Goal: Task Accomplishment & Management: Complete application form

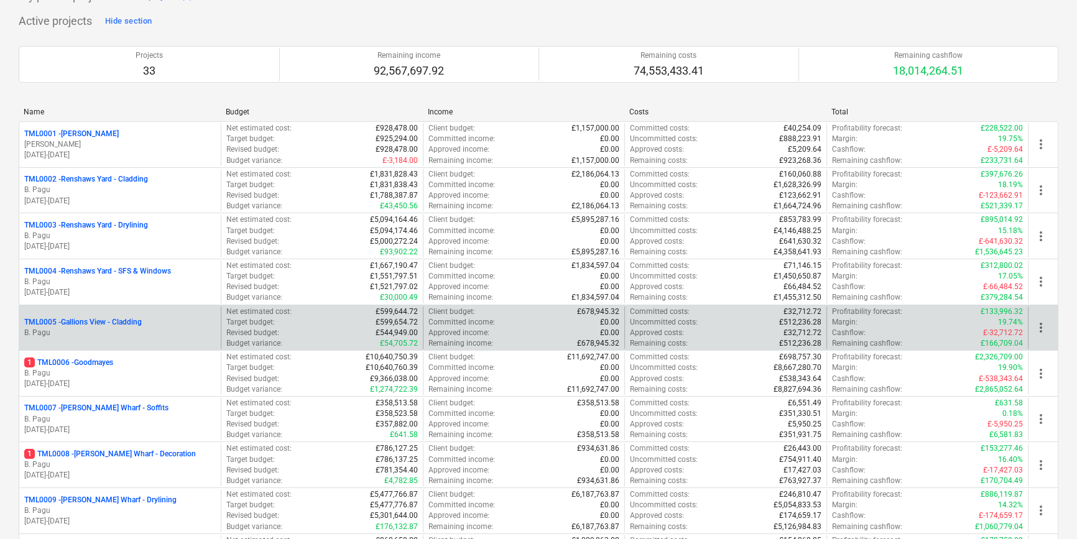
scroll to position [113, 0]
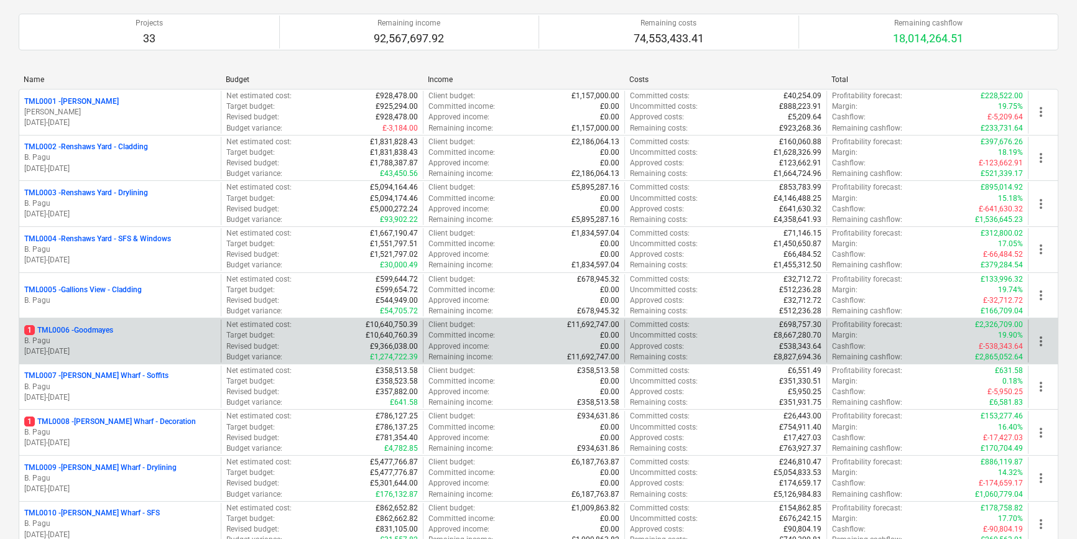
click at [105, 343] on p "B. Pagu" at bounding box center [120, 341] width 192 height 11
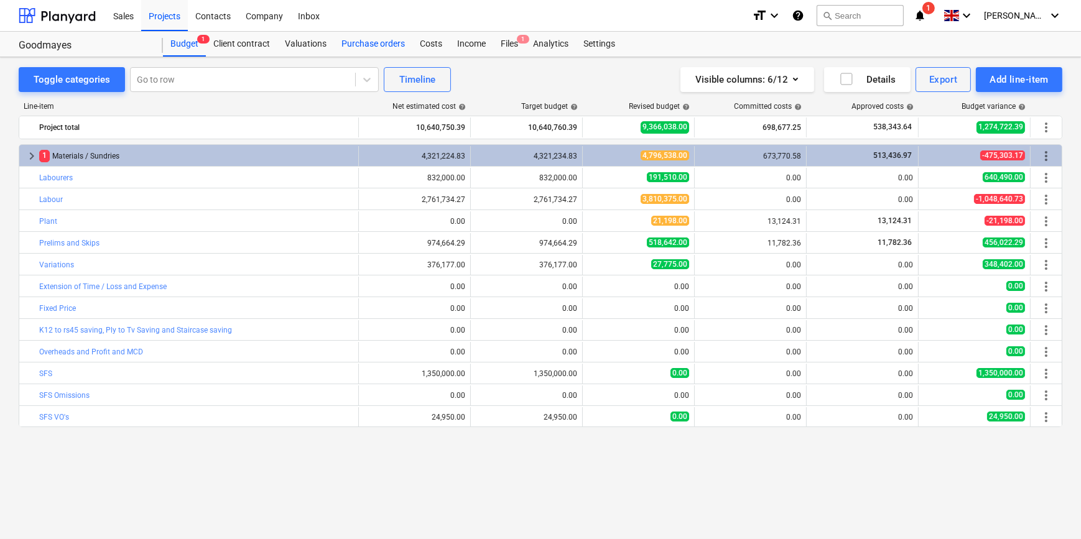
click at [382, 43] on div "Purchase orders" at bounding box center [373, 44] width 78 height 25
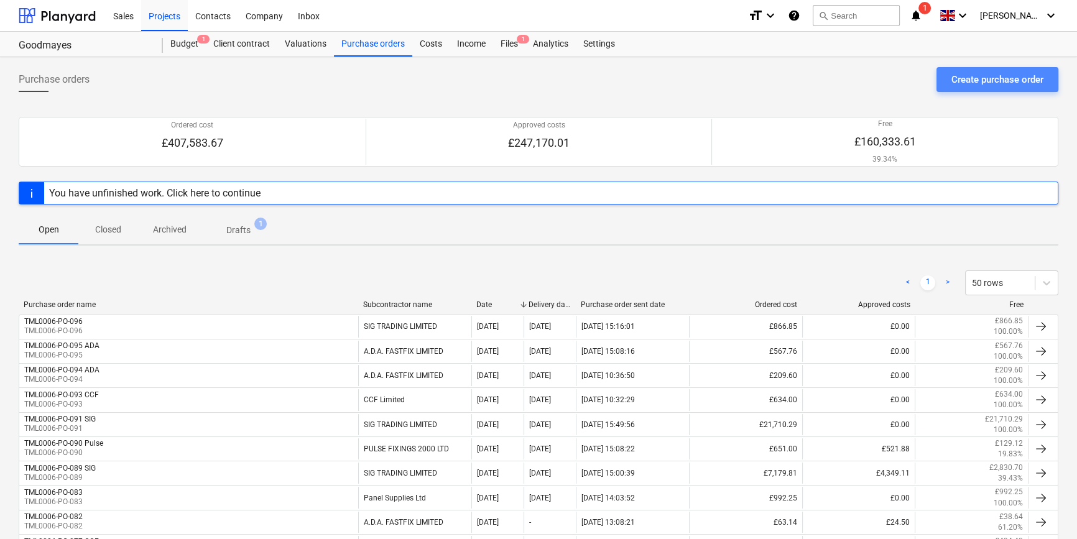
click at [862, 75] on div "Create purchase order" at bounding box center [998, 80] width 92 height 16
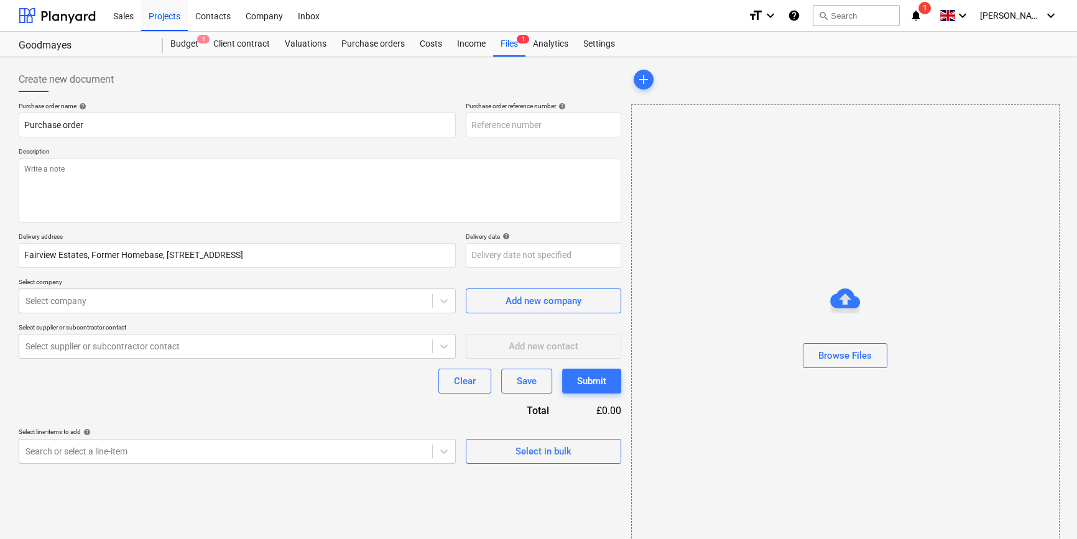
type textarea "x"
type input "TML0006-PO-097"
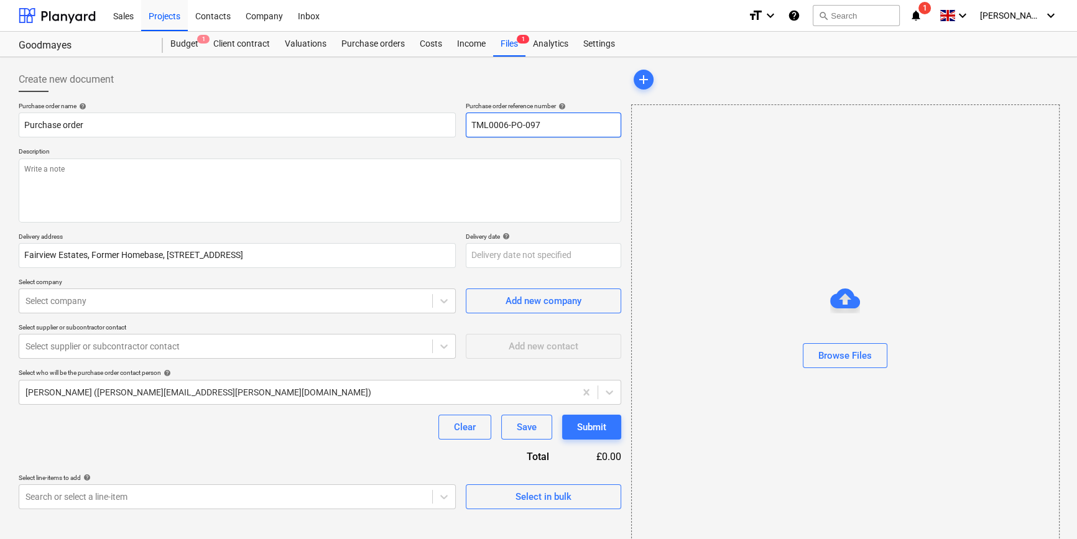
drag, startPoint x: 541, startPoint y: 121, endPoint x: 469, endPoint y: 126, distance: 72.4
click at [469, 126] on input "TML0006-PO-097" at bounding box center [544, 125] width 156 height 25
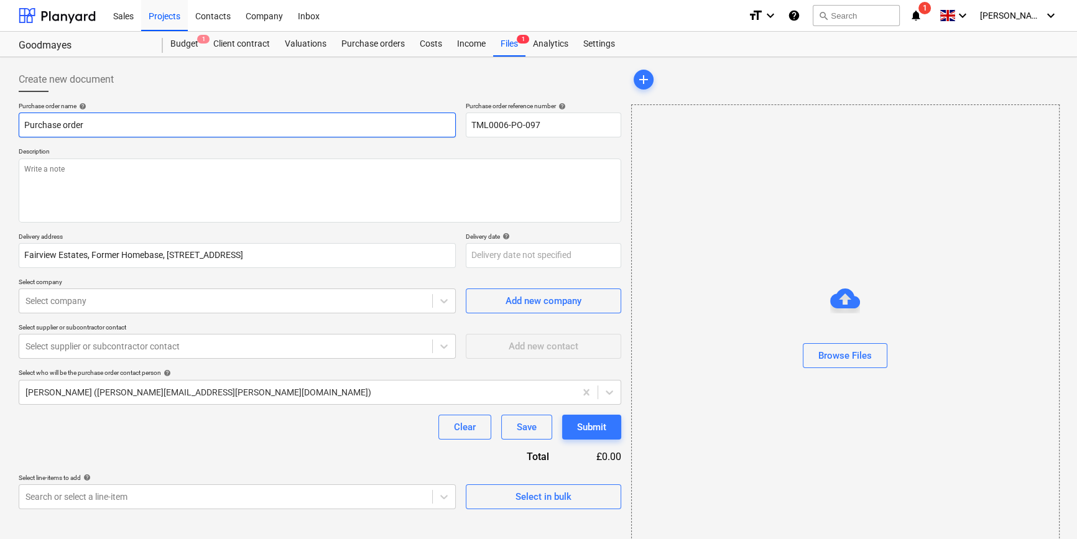
drag, startPoint x: 86, startPoint y: 128, endPoint x: 19, endPoint y: 123, distance: 67.4
click at [19, 123] on input "Purchase order" at bounding box center [237, 125] width 437 height 25
type textarea "x"
paste input "TML0006-PO-097"
type textarea "x"
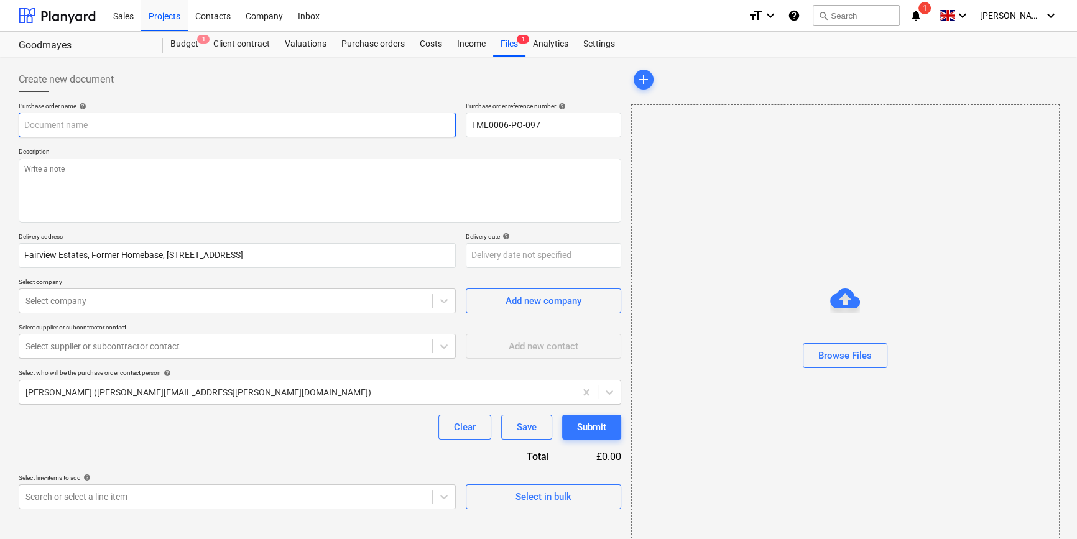
type input "TML0006-PO-097"
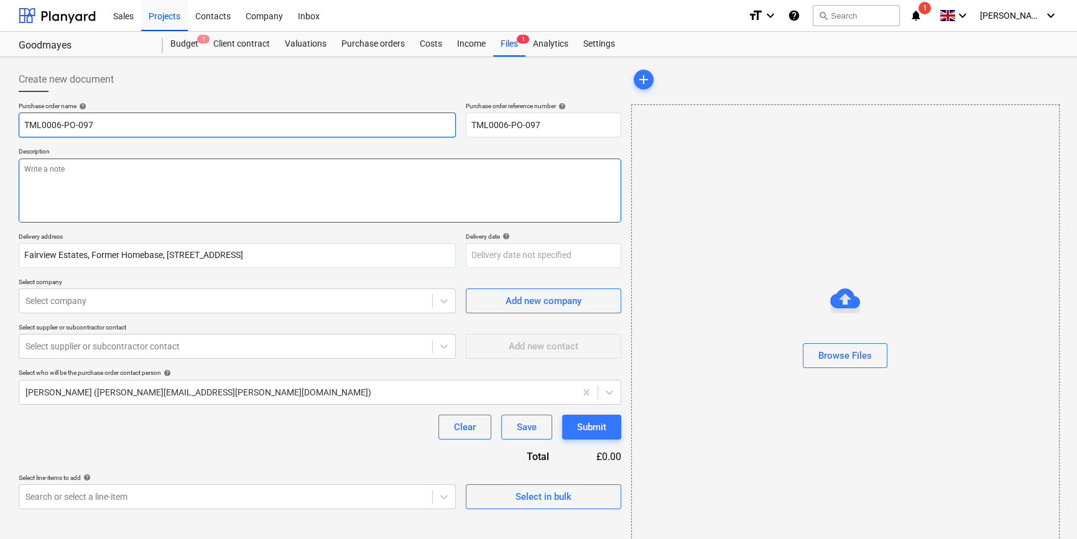
type textarea "x"
type input "TML0006-PO-097"
type textarea "x"
type input "TML0006-PO-097 A"
type textarea "x"
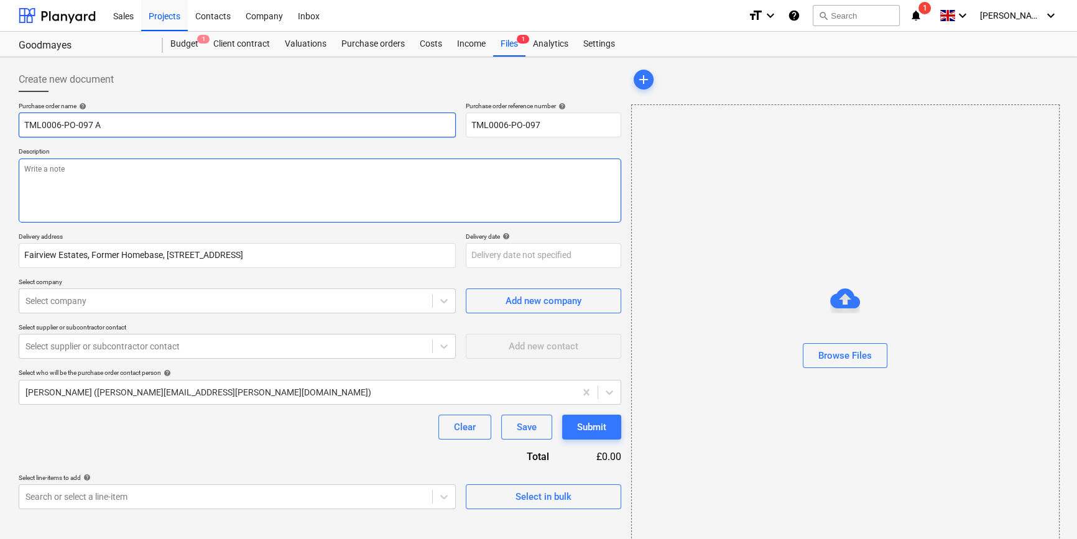
type input "TML0006-PO-097 Am"
type textarea "x"
type input "TML0006-PO-097 Ama"
type textarea "x"
type input "TML0006-PO-097 Amaz"
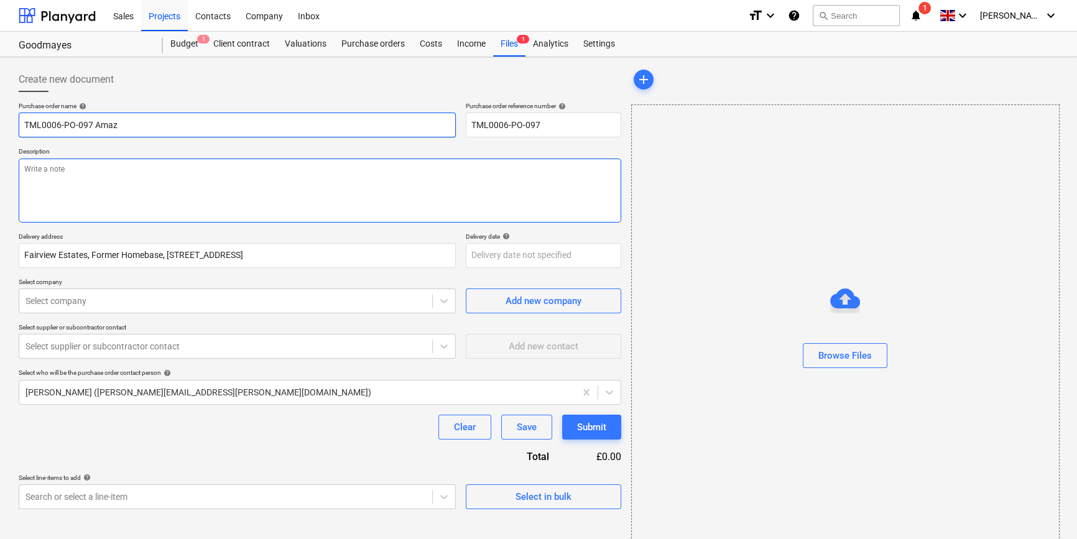
type textarea "x"
type input "TML0006-PO-097 Amazo"
type textarea "x"
type input "TML0006-PO-097 Amazon"
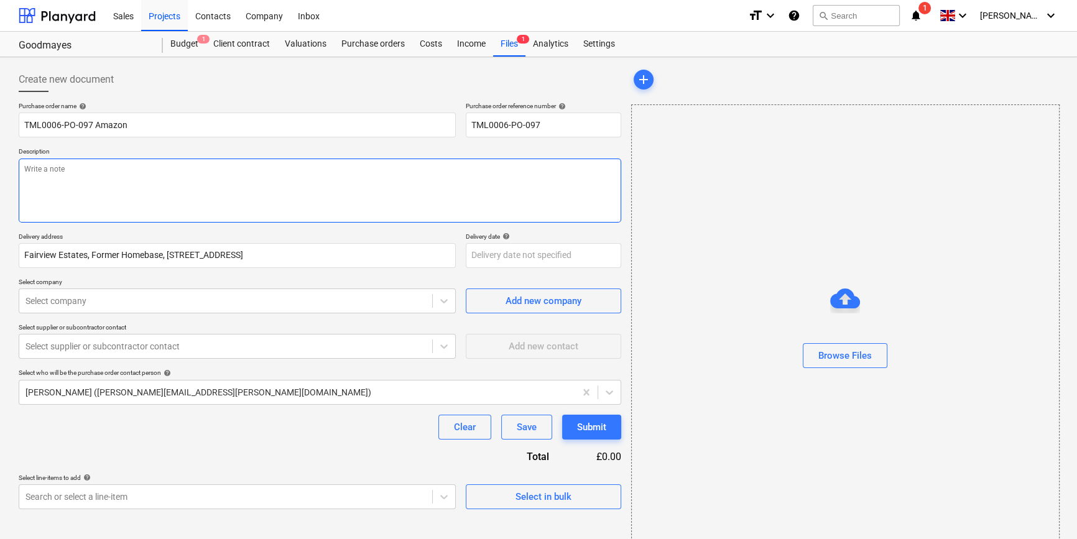
click at [49, 179] on textarea at bounding box center [320, 191] width 603 height 64
type textarea "x"
type textarea "D"
type textarea "x"
type textarea "De"
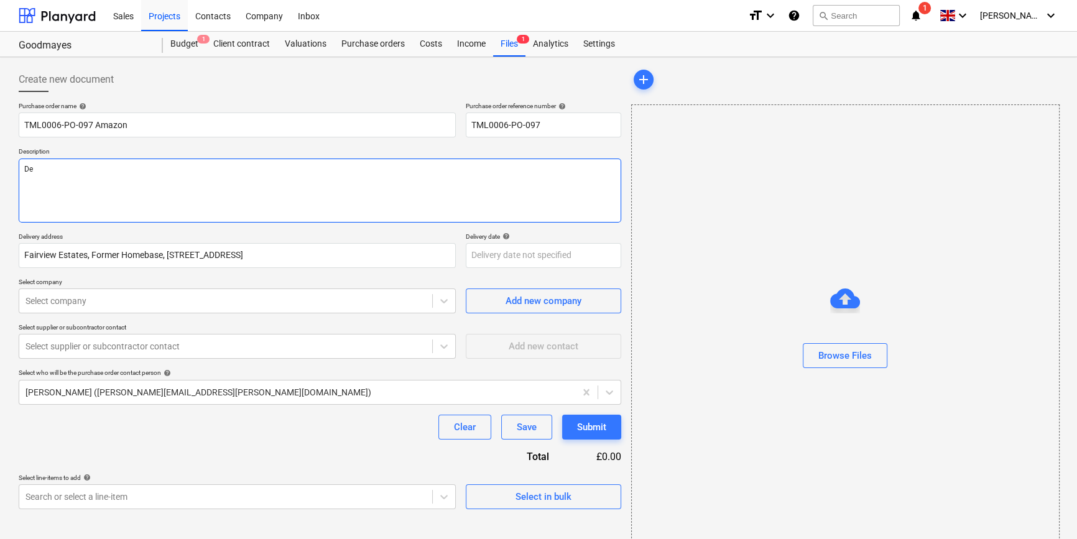
type textarea "x"
type textarea "Del"
type textarea "x"
type textarea "Deli"
type textarea "x"
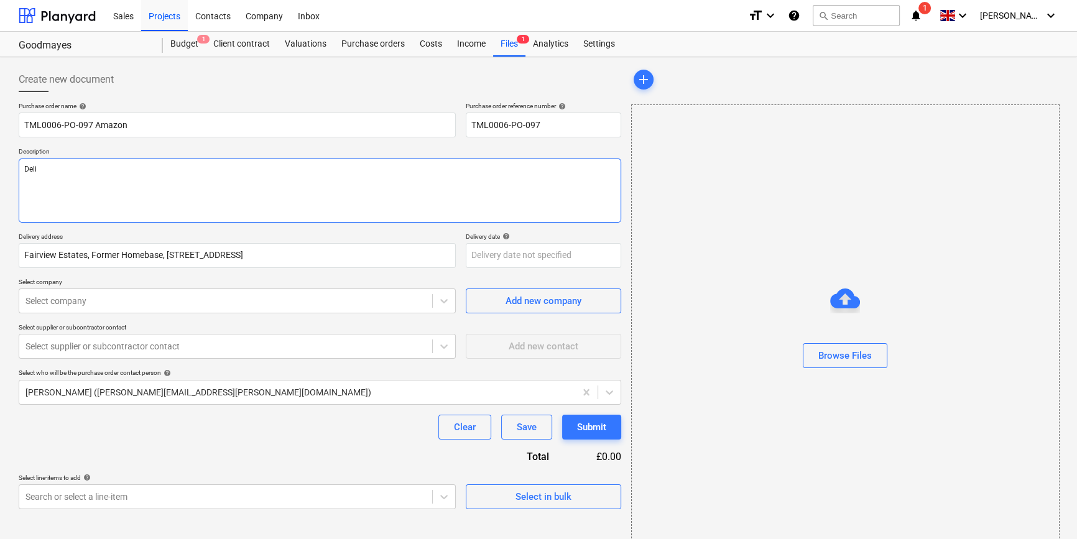
type textarea "Deliv"
type textarea "x"
type textarea "Delive"
type textarea "x"
type textarea "Deliver"
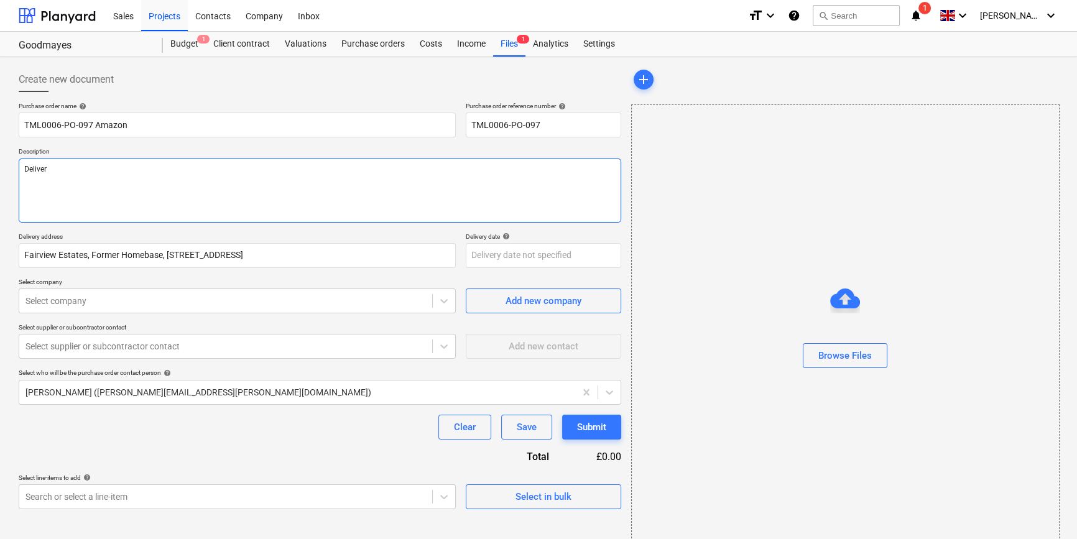
type textarea "x"
type textarea "Deliver"
type textarea "x"
type textarea "Deliver t"
type textarea "x"
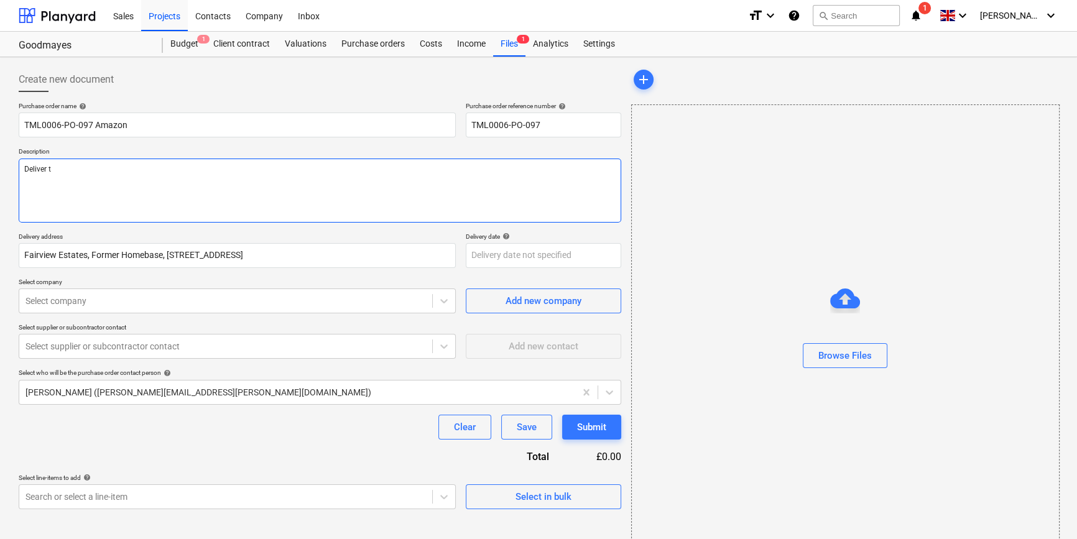
type textarea "Deliver to"
type textarea "x"
type textarea "Deliver to"
type textarea "x"
type textarea "Deliver to D"
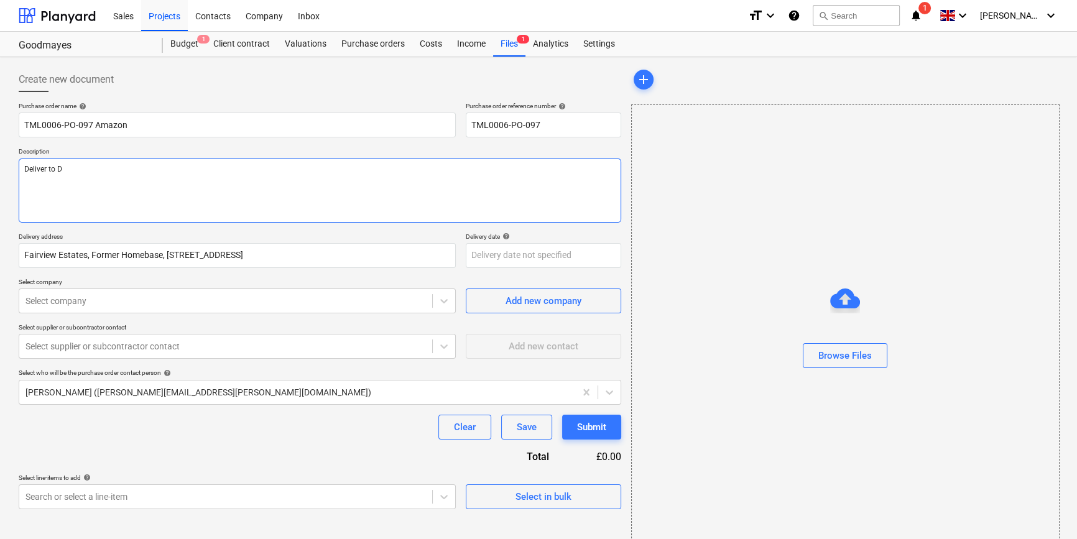
type textarea "x"
type textarea "Deliver to Da"
type textarea "x"
type textarea "Deliver to [PERSON_NAME]"
type textarea "x"
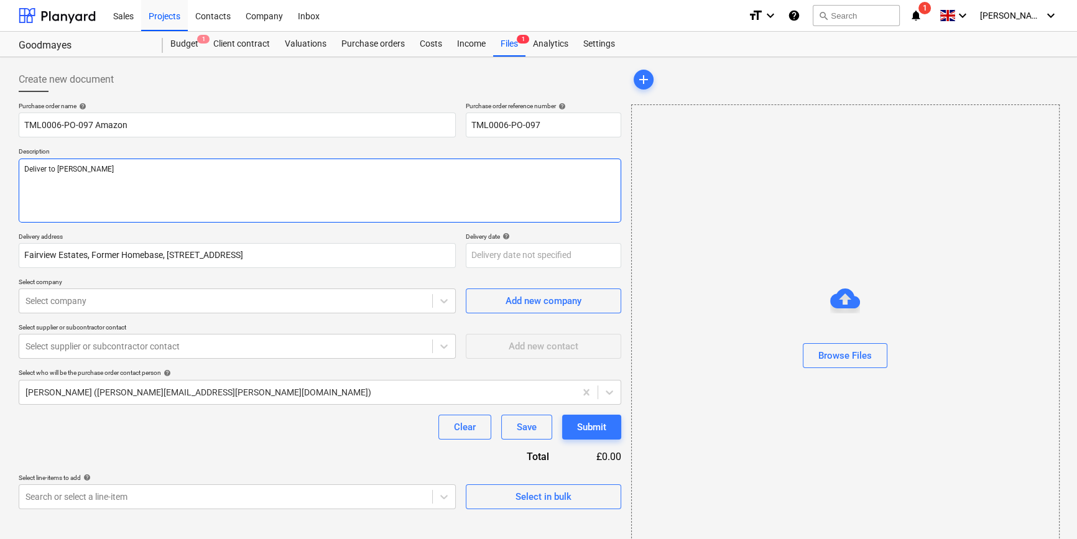
type textarea "Deliver to [PERSON_NAME]"
type textarea "x"
type textarea "Deliver to [PERSON_NAME]"
type textarea "x"
type textarea "Deliver to [PERSON_NAME]"
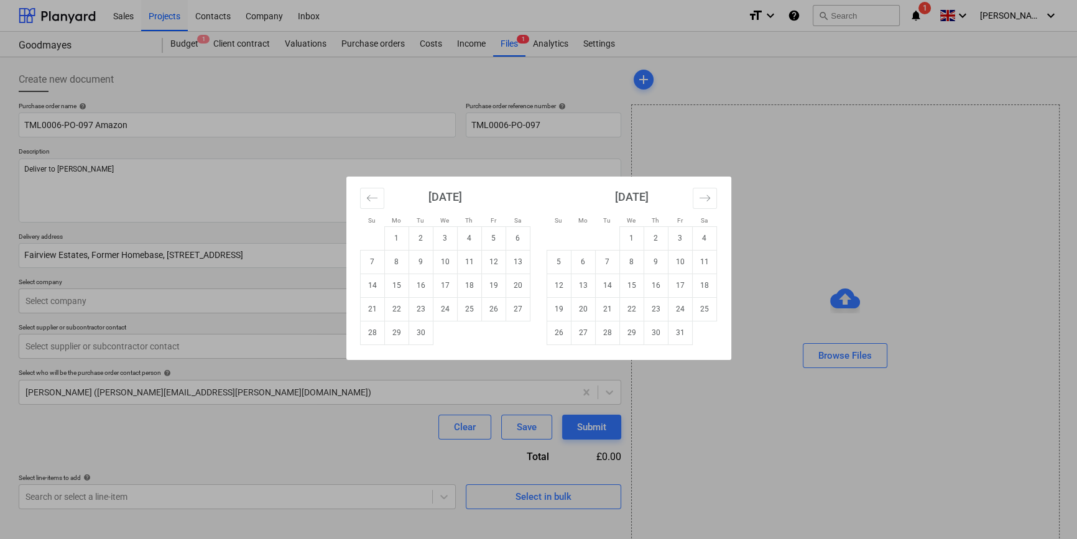
click at [485, 255] on body "Sales Projects Contacts Company Inbox format_size keyboard_arrow_down help sear…" at bounding box center [538, 269] width 1077 height 539
click at [445, 284] on td "17" at bounding box center [445, 286] width 24 height 24
type textarea "x"
type input "[DATE]"
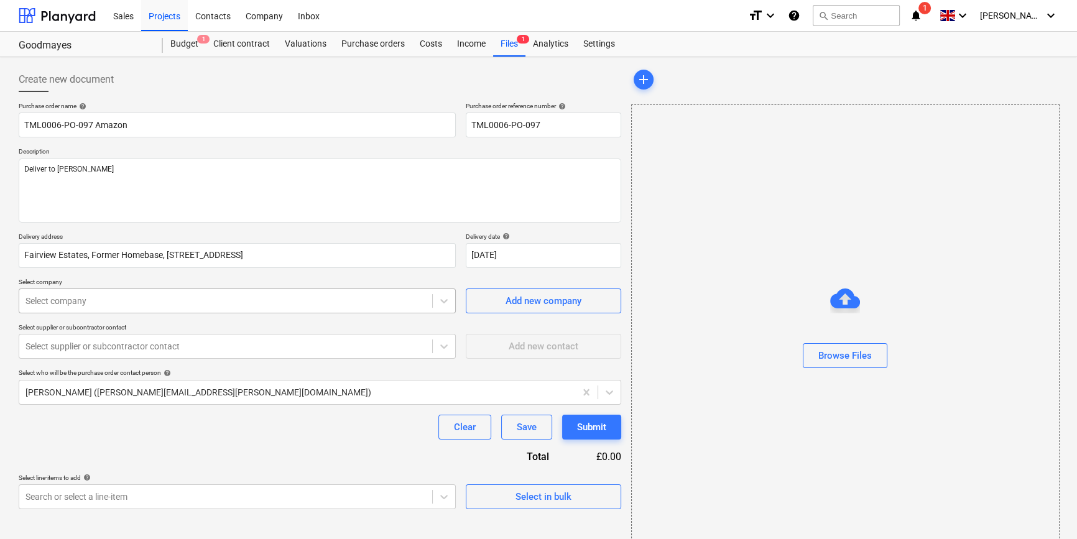
click at [188, 304] on div at bounding box center [226, 301] width 401 height 12
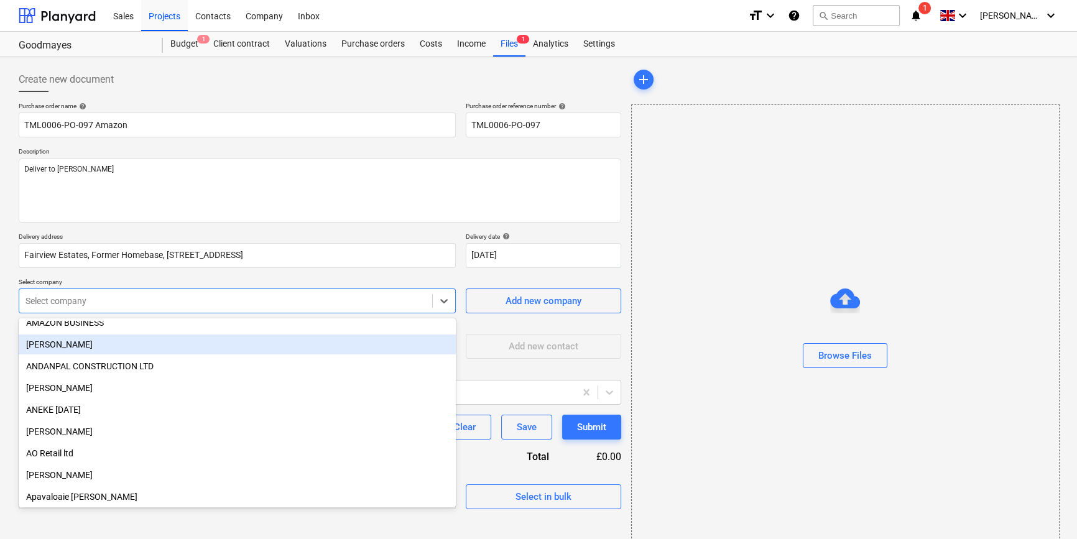
scroll to position [396, 0]
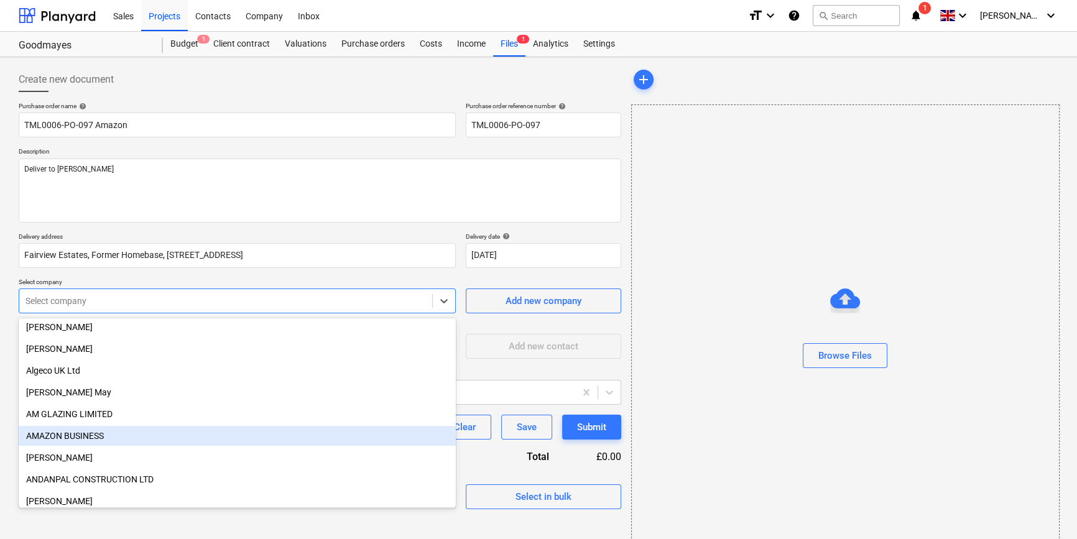
click at [68, 437] on div "AMAZON BUSINESS" at bounding box center [237, 436] width 437 height 20
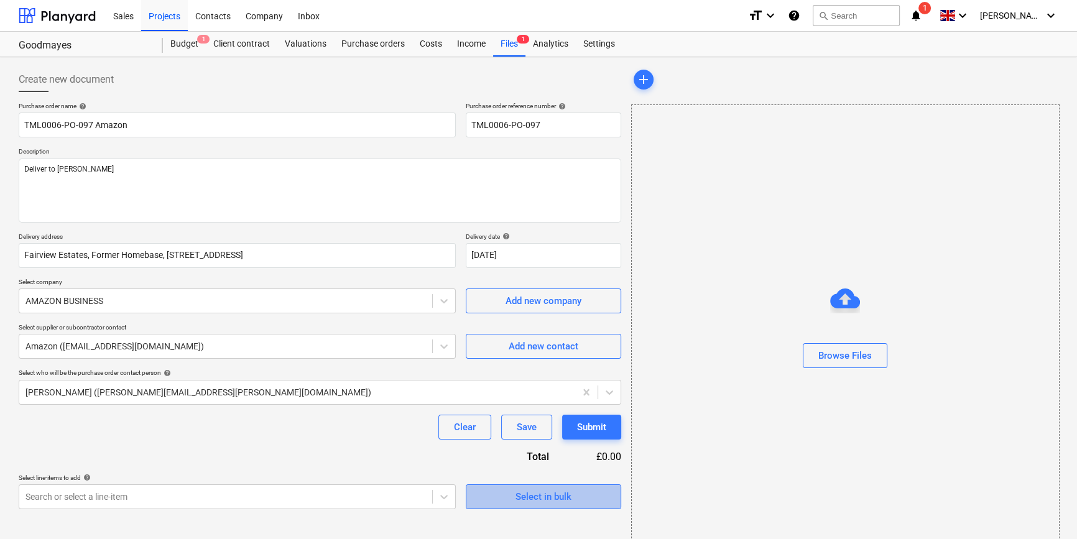
click at [506, 500] on span "Select in bulk" at bounding box center [543, 497] width 124 height 16
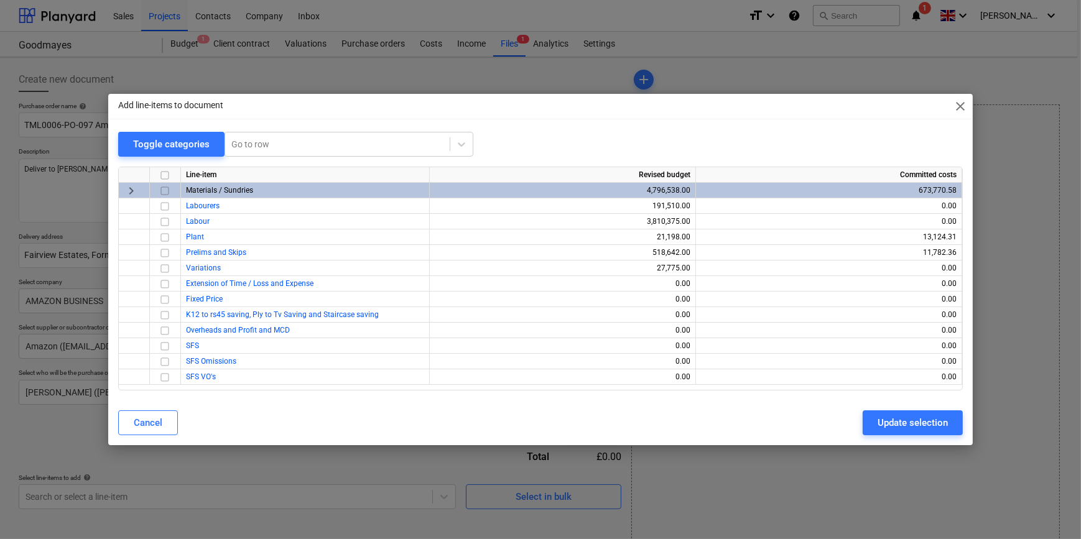
click at [167, 190] on input "checkbox" at bounding box center [164, 191] width 15 height 15
click at [862, 424] on div "Update selection" at bounding box center [913, 423] width 70 height 16
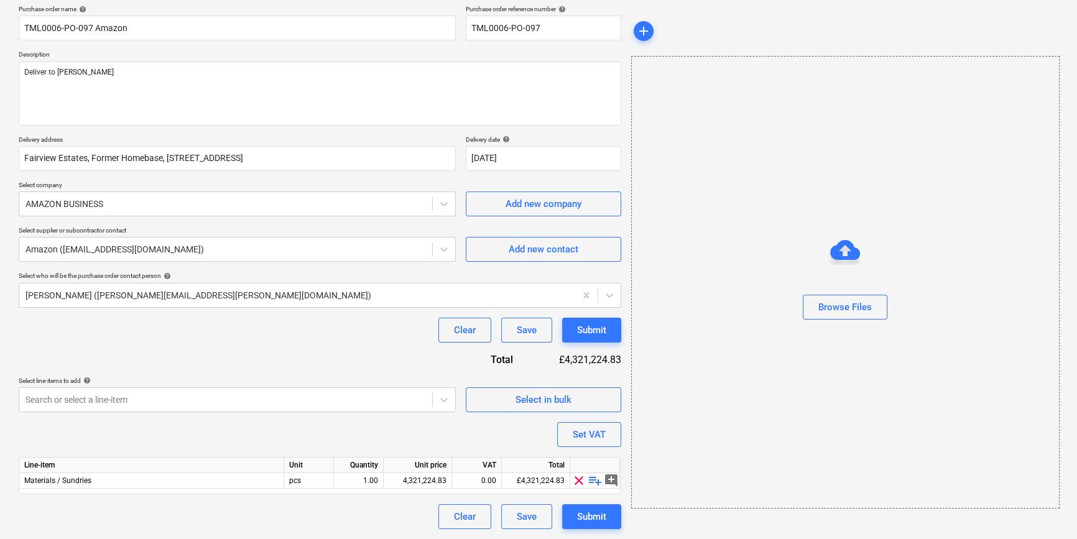
scroll to position [96, 0]
click at [595, 479] on span "playlist_add" at bounding box center [595, 481] width 15 height 15
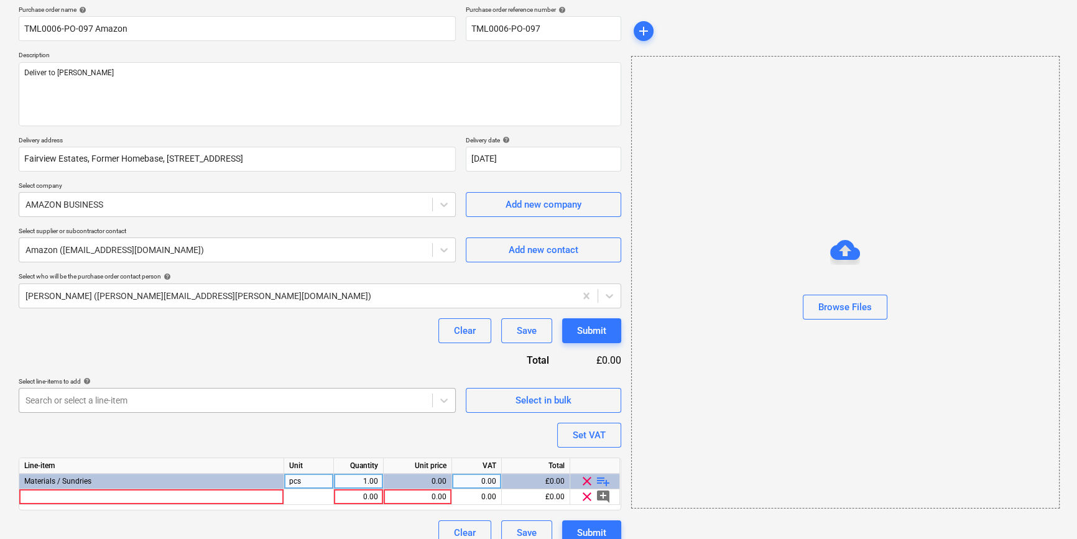
scroll to position [112, 0]
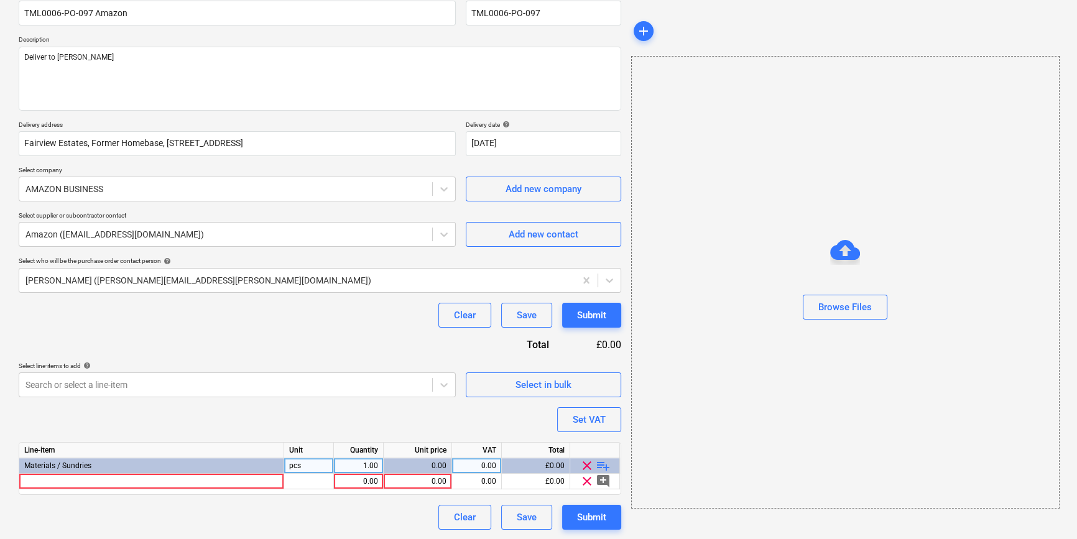
type textarea "x"
click at [41, 483] on div at bounding box center [151, 482] width 265 height 16
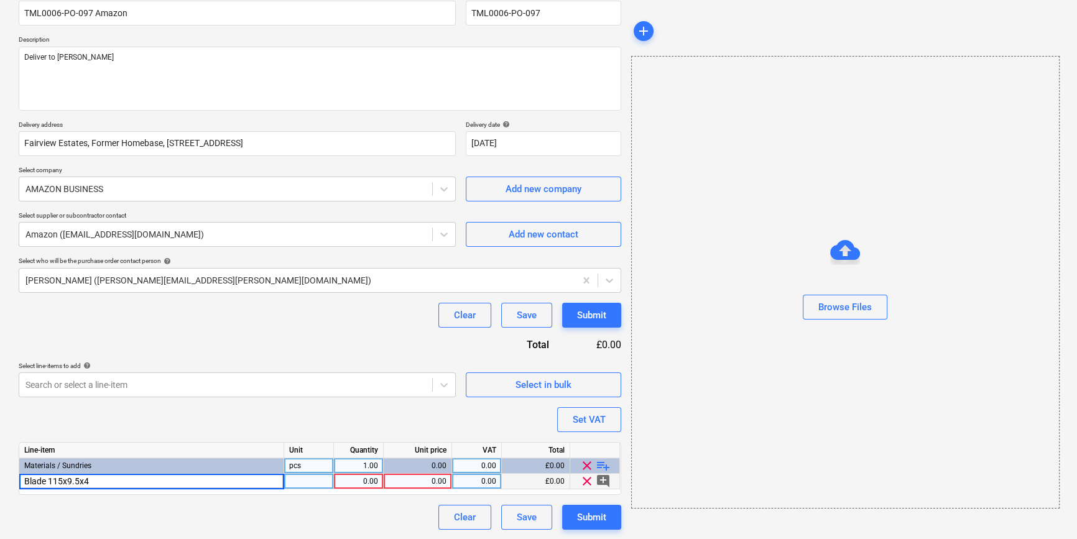
type input "Blade 115x9.5x4T"
type textarea "x"
type input "18.32"
type textarea "x"
type input "20"
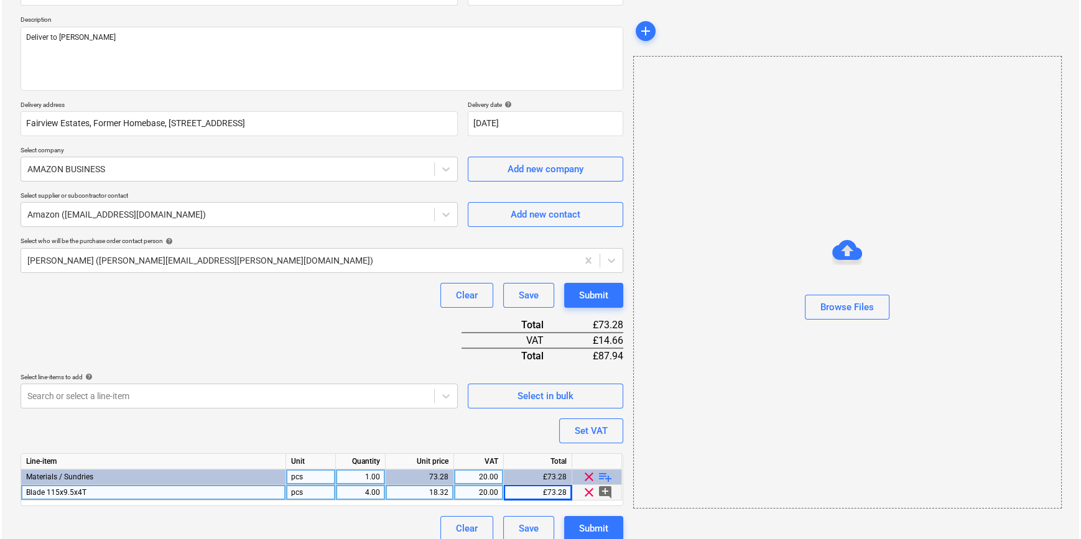
scroll to position [143, 0]
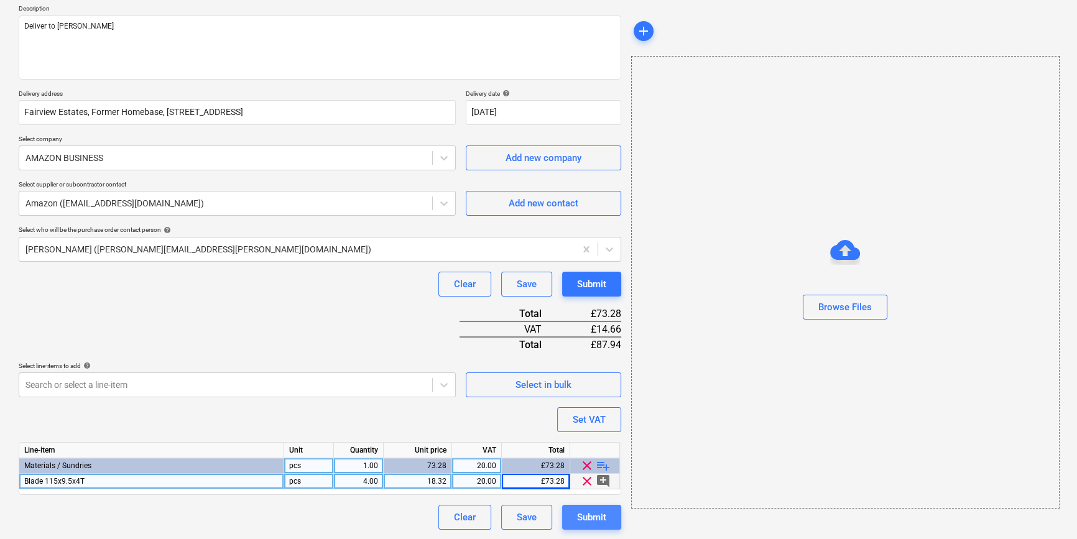
click at [602, 520] on div "Submit" at bounding box center [591, 517] width 29 height 16
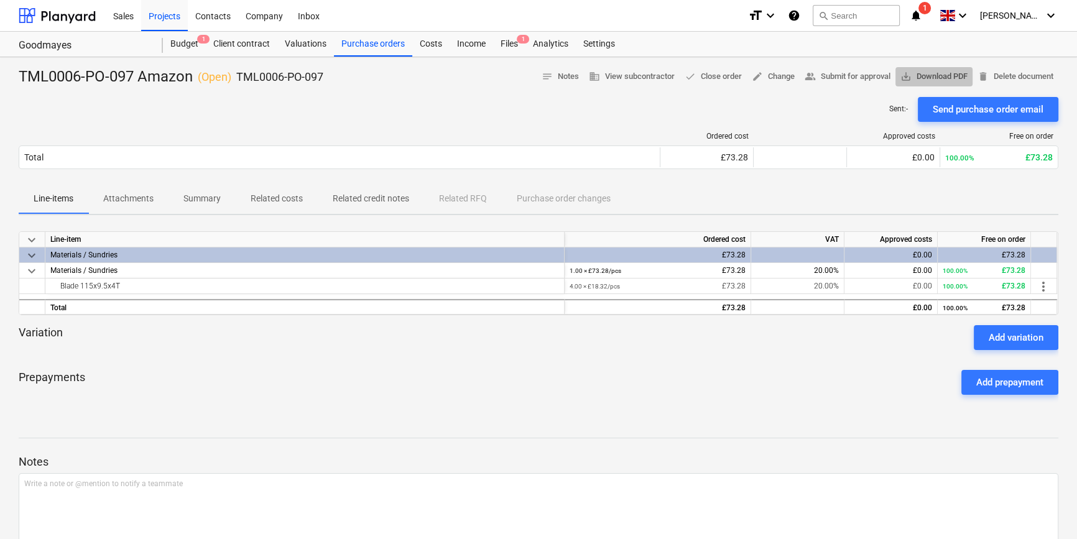
click at [862, 74] on span "save_alt Download PDF" at bounding box center [934, 77] width 67 height 14
click at [153, 20] on div "Projects" at bounding box center [164, 15] width 47 height 32
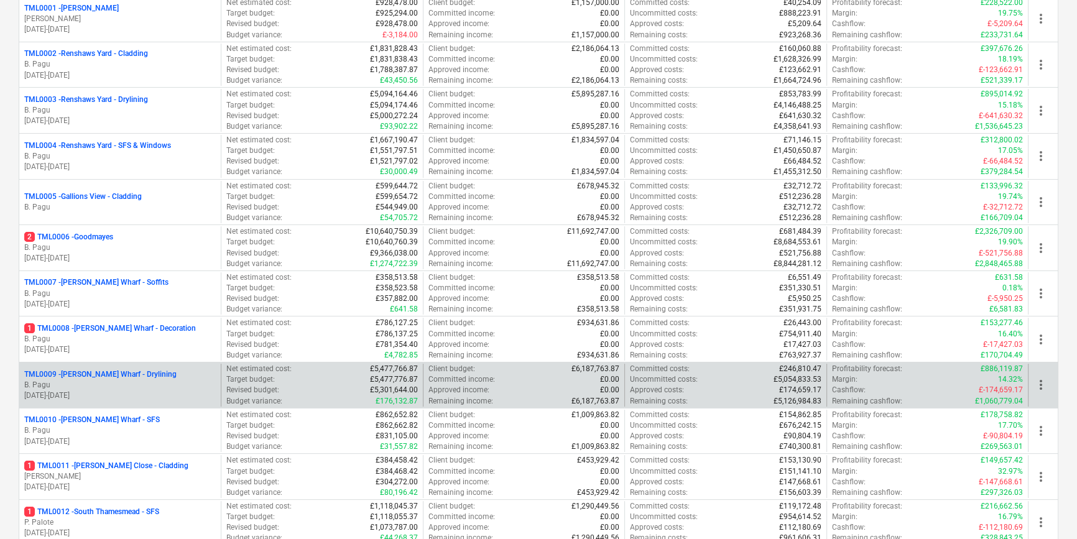
scroll to position [226, 0]
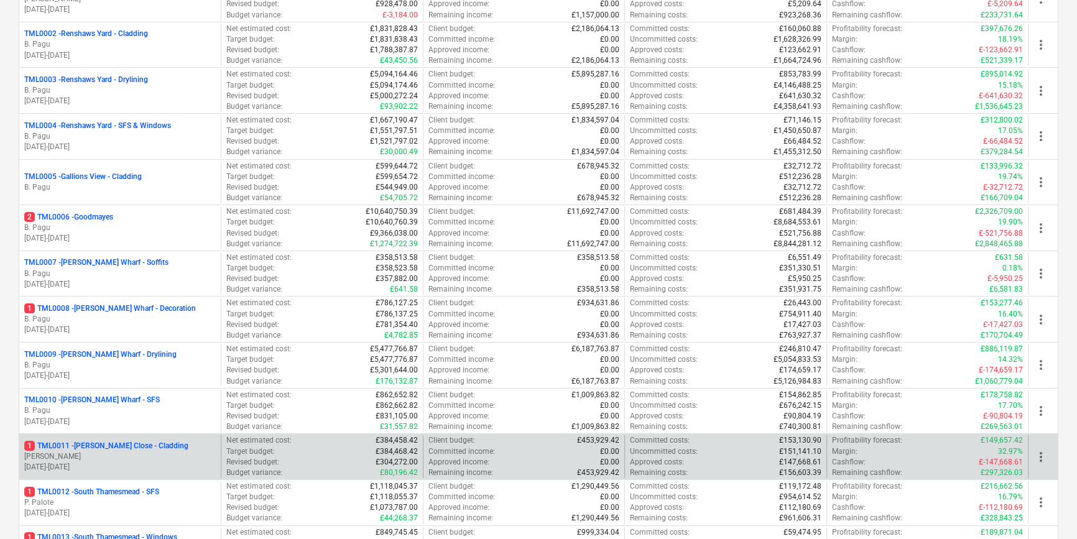
click at [113, 448] on p "1 TML0011 - [PERSON_NAME] Close - Cladding" at bounding box center [106, 446] width 164 height 11
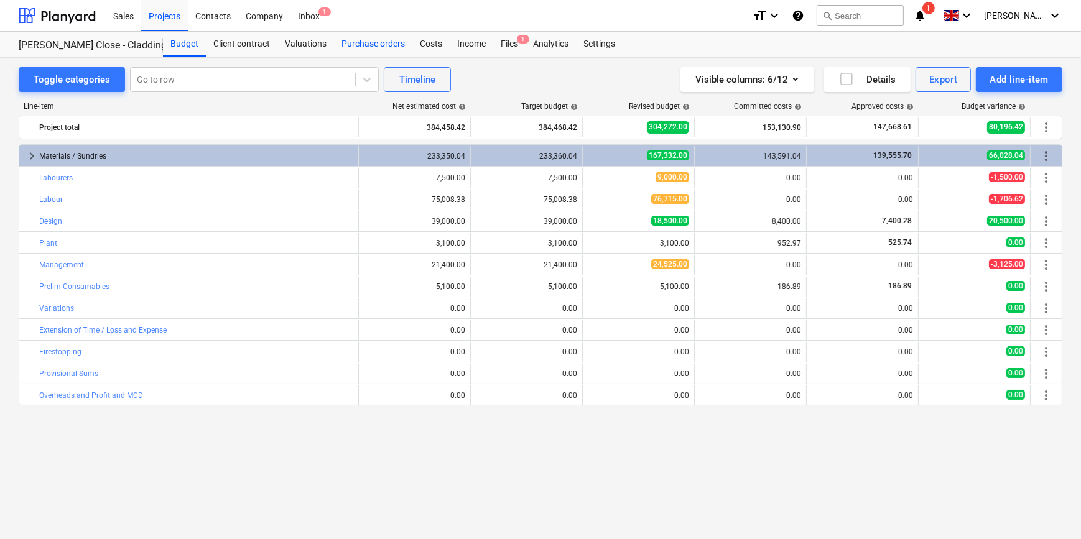
click at [381, 40] on div "Purchase orders" at bounding box center [373, 44] width 78 height 25
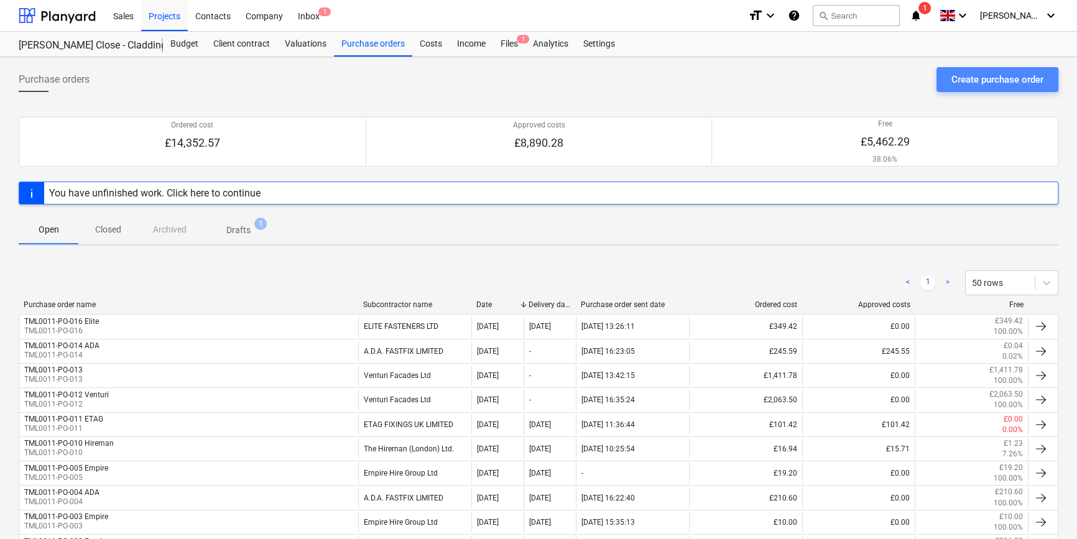
click at [862, 82] on div "Create purchase order" at bounding box center [998, 80] width 92 height 16
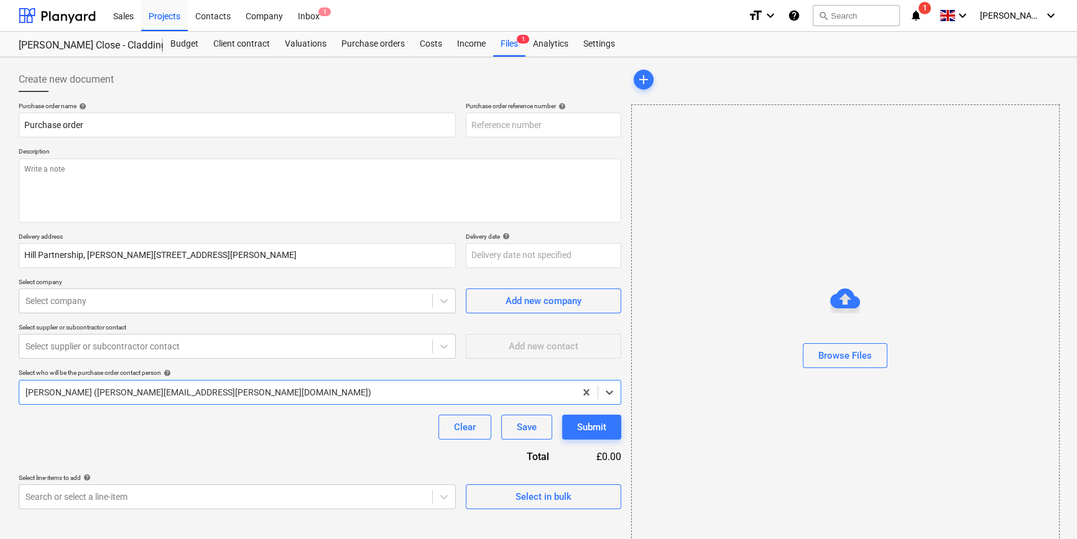
type textarea "x"
type input "TML0011-PO-017"
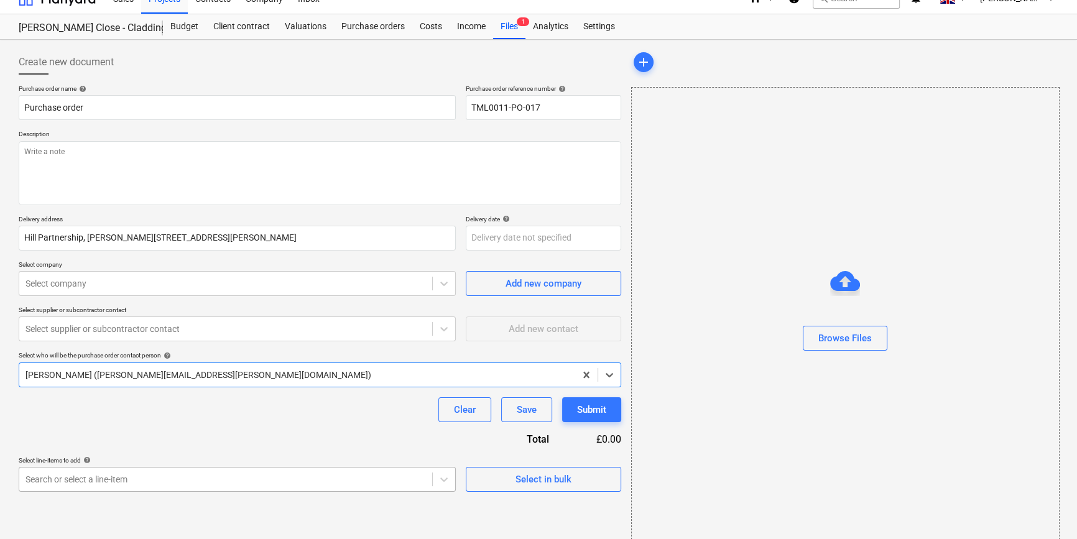
scroll to position [27, 0]
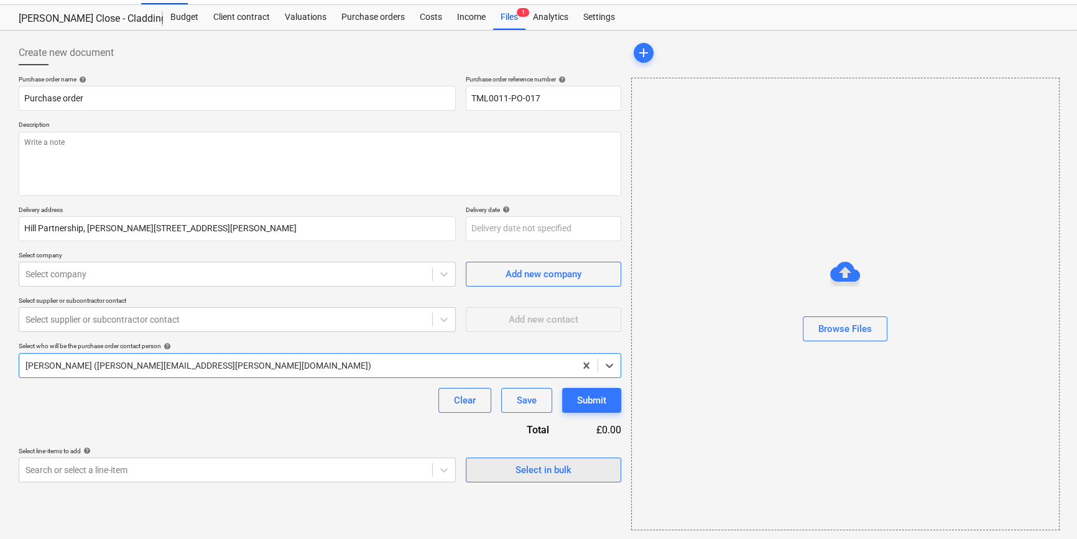
click at [534, 470] on div "Select in bulk" at bounding box center [544, 470] width 56 height 16
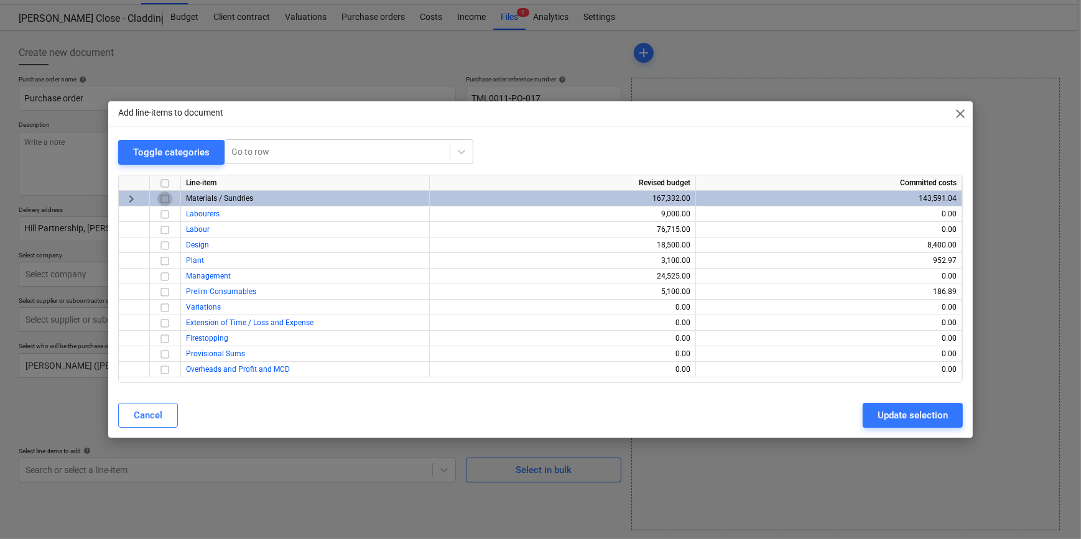
click at [165, 200] on input "checkbox" at bounding box center [164, 199] width 15 height 15
click at [862, 422] on div "Update selection" at bounding box center [913, 415] width 70 height 16
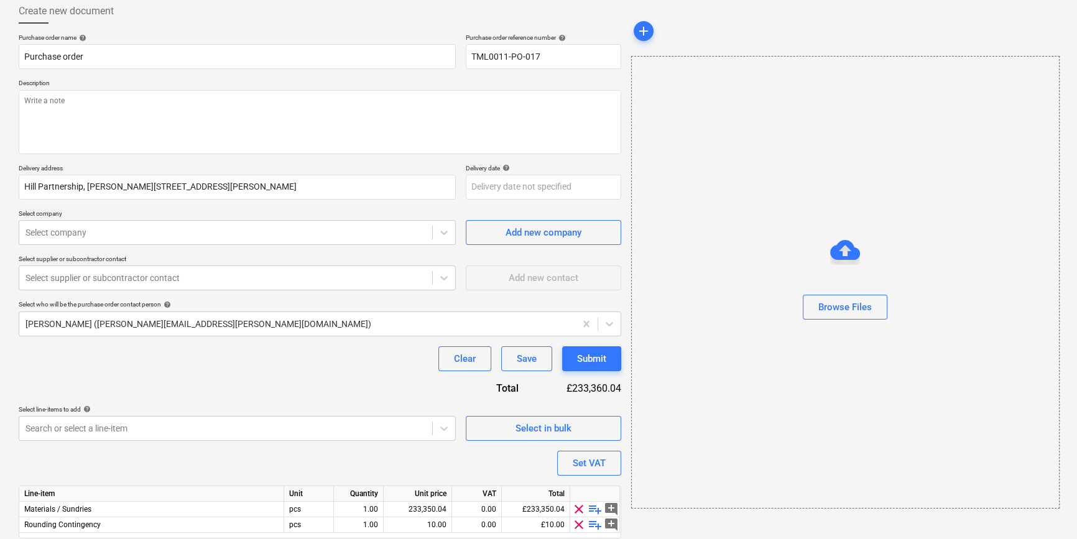
scroll to position [112, 0]
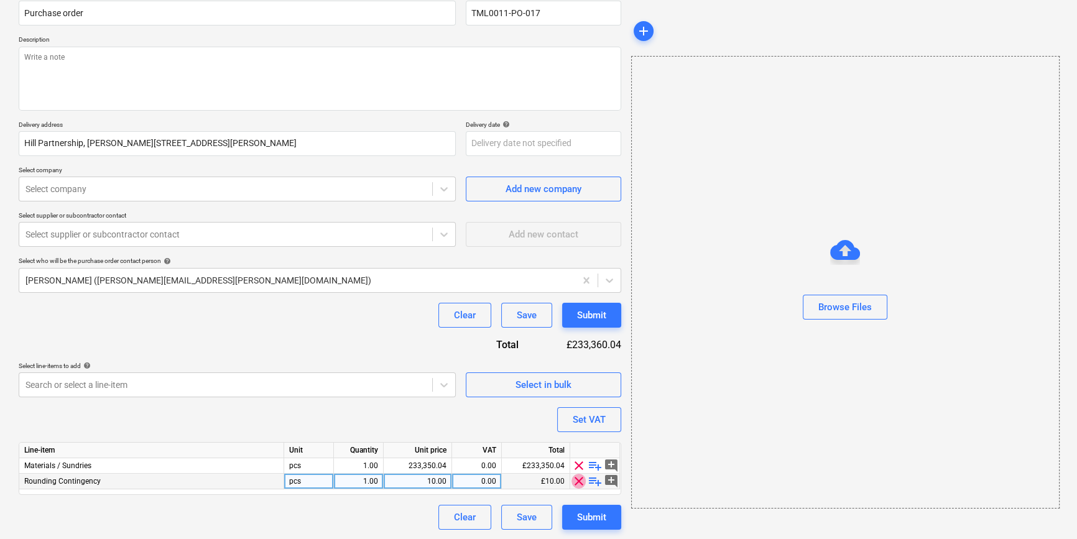
click at [579, 481] on span "clear" at bounding box center [579, 481] width 15 height 15
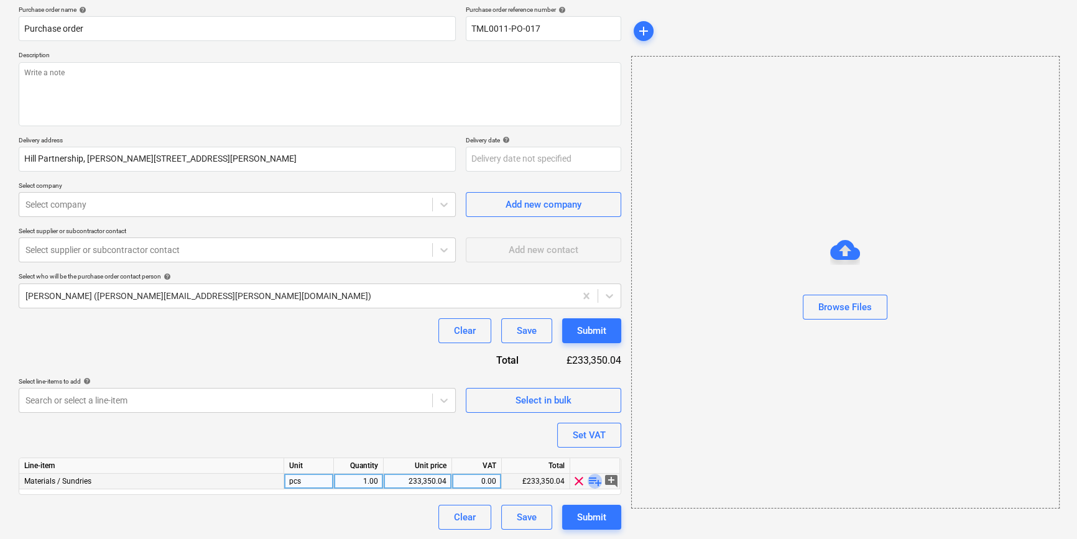
click at [593, 483] on span "playlist_add" at bounding box center [595, 481] width 15 height 15
type textarea "x"
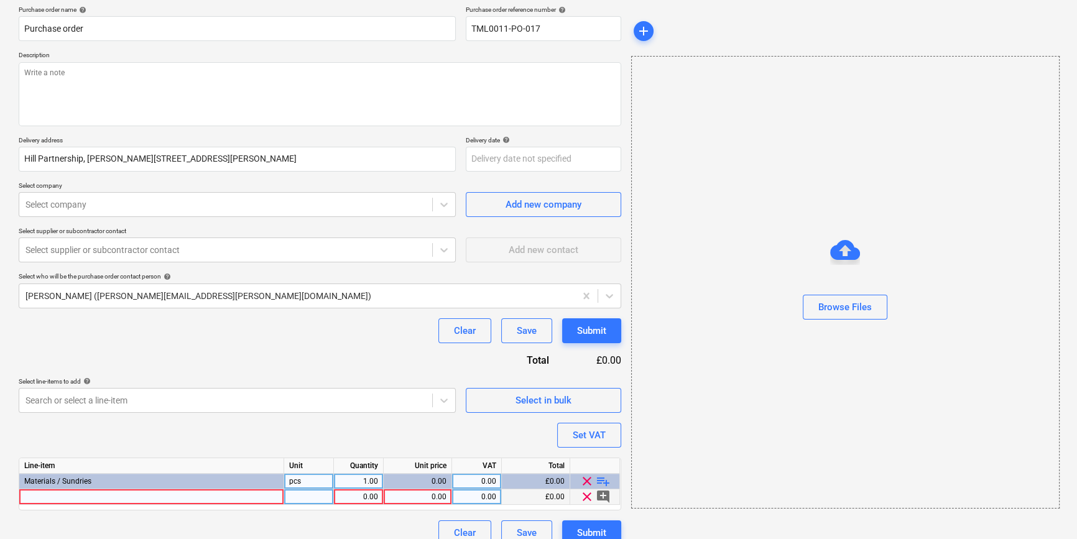
click at [60, 496] on div at bounding box center [151, 498] width 265 height 16
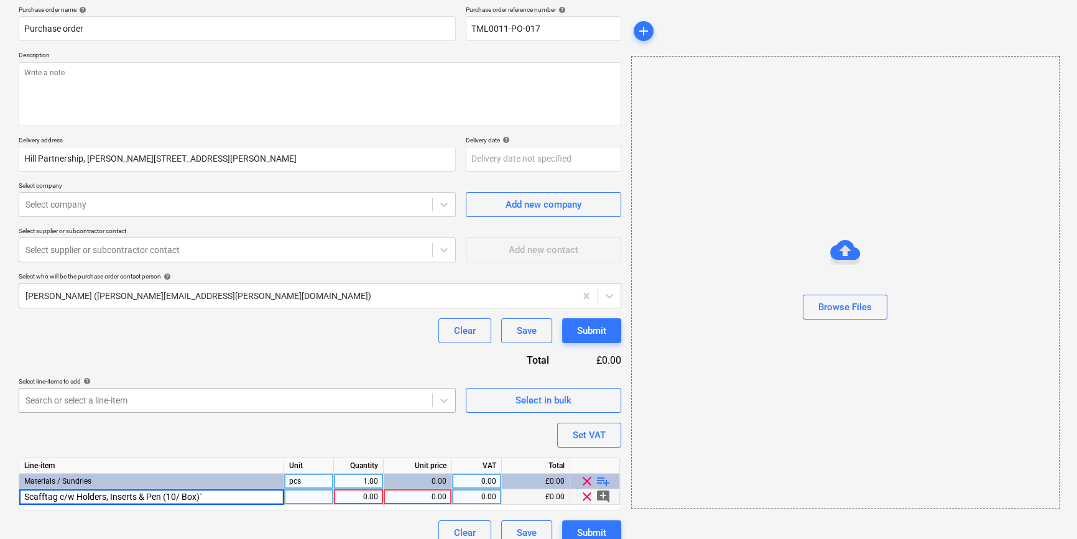
type input "Scafftag c/w Holders, Inserts & Pen (10/ Box)"
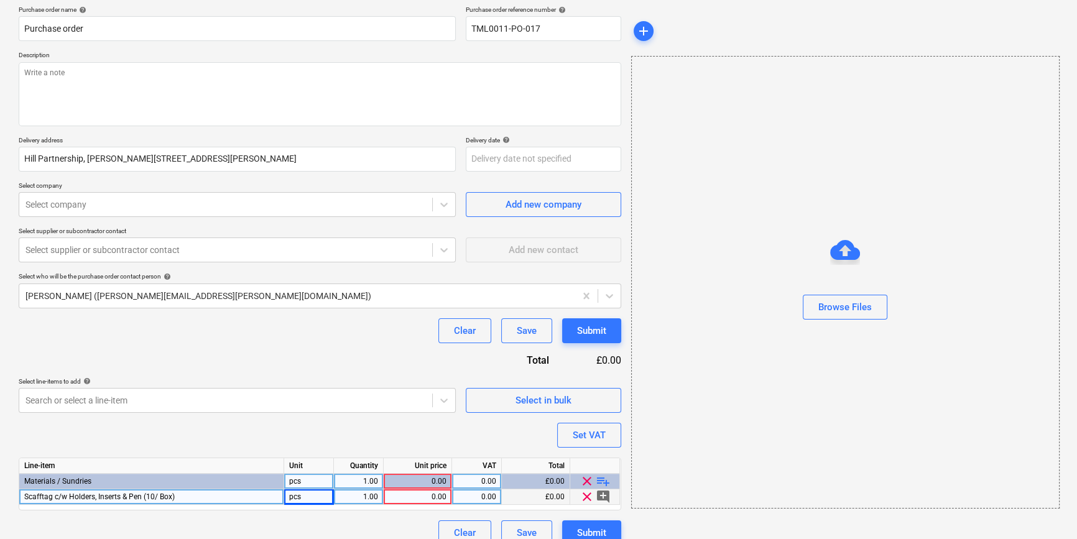
click at [427, 499] on div "0.00" at bounding box center [418, 498] width 58 height 16
type textarea "x"
click at [423, 499] on div "0.00" at bounding box center [418, 498] width 58 height 16
type input "64.9"
type textarea "x"
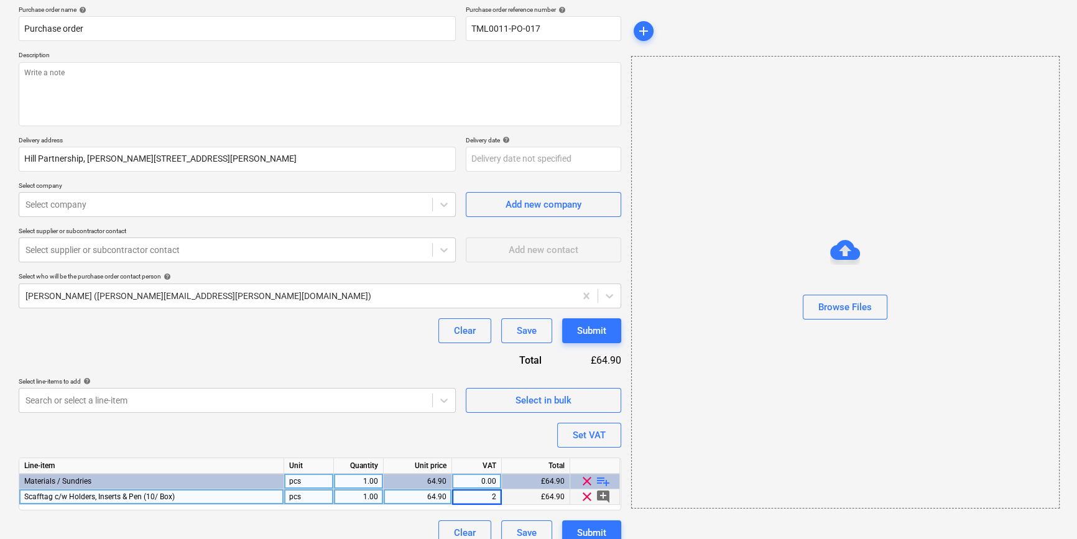
type input "20"
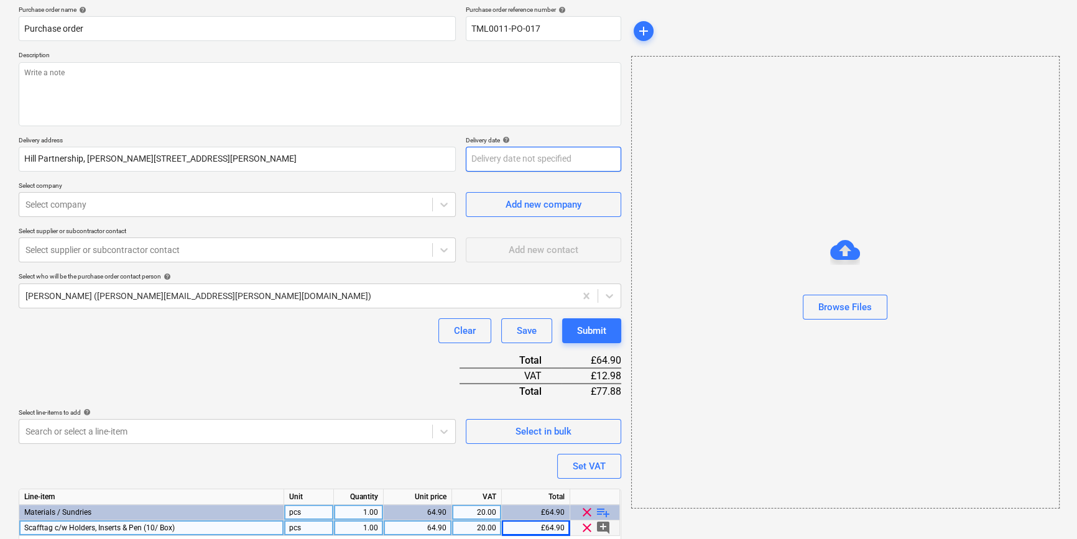
click at [493, 162] on body "Sales Projects Contacts Company Inbox 1 format_size keyboard_arrow_down help se…" at bounding box center [538, 173] width 1077 height 539
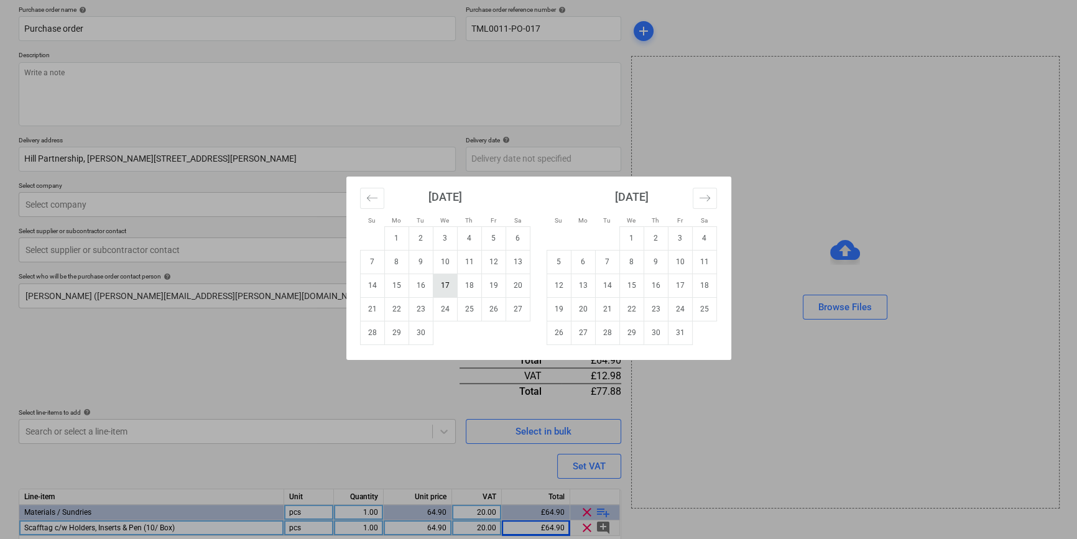
click at [443, 284] on td "17" at bounding box center [445, 286] width 24 height 24
type textarea "x"
type input "[DATE]"
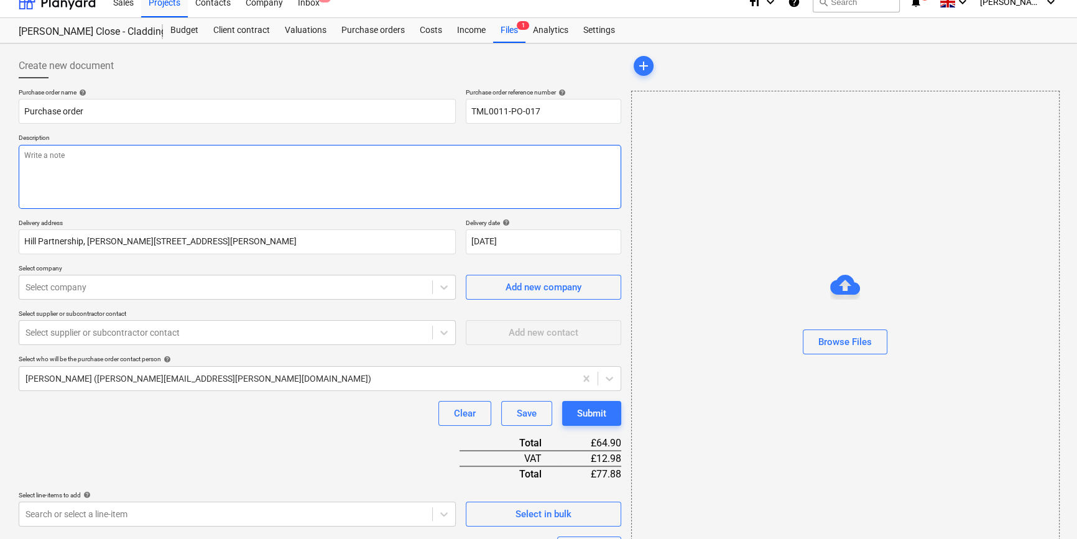
scroll to position [0, 0]
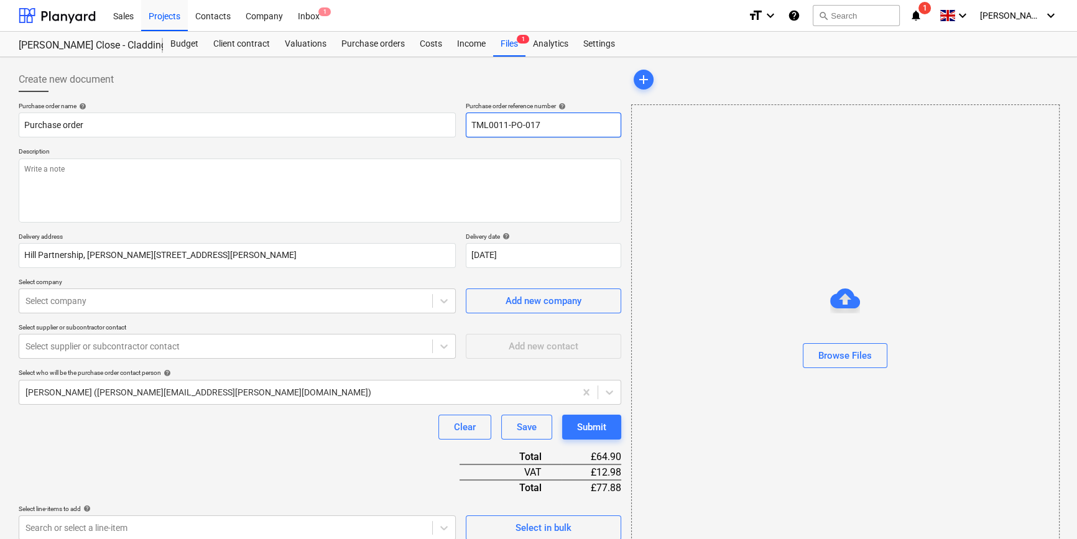
drag, startPoint x: 542, startPoint y: 124, endPoint x: 473, endPoint y: 124, distance: 69.1
click at [473, 124] on input "TML0011-PO-017" at bounding box center [544, 125] width 156 height 25
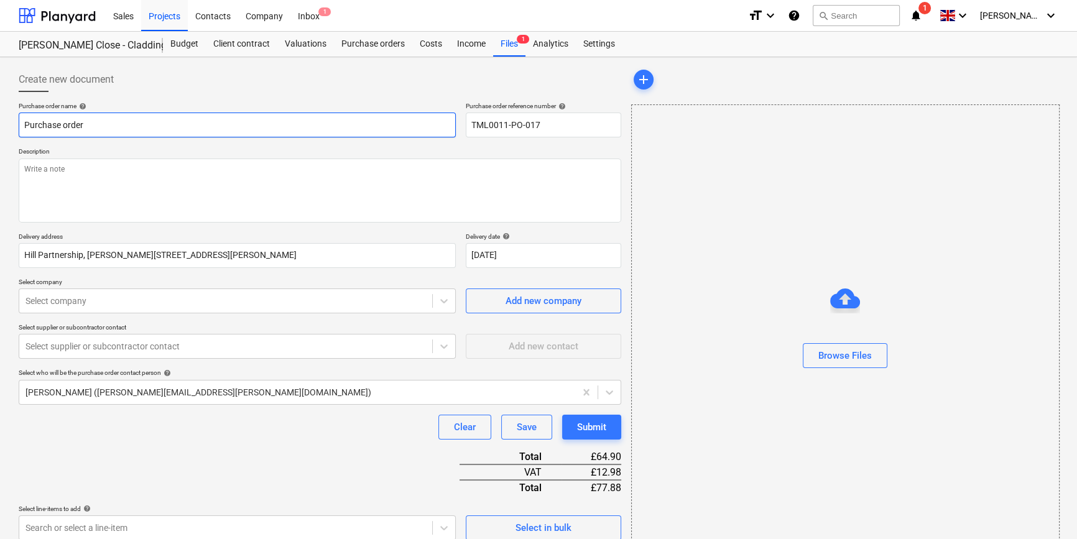
drag, startPoint x: 86, startPoint y: 125, endPoint x: 13, endPoint y: 125, distance: 73.4
click at [14, 125] on div "Create new document Purchase order name help Purchase order Purchase order refe…" at bounding box center [320, 370] width 613 height 616
type textarea "x"
paste input "TML0011-PO-017"
type textarea "x"
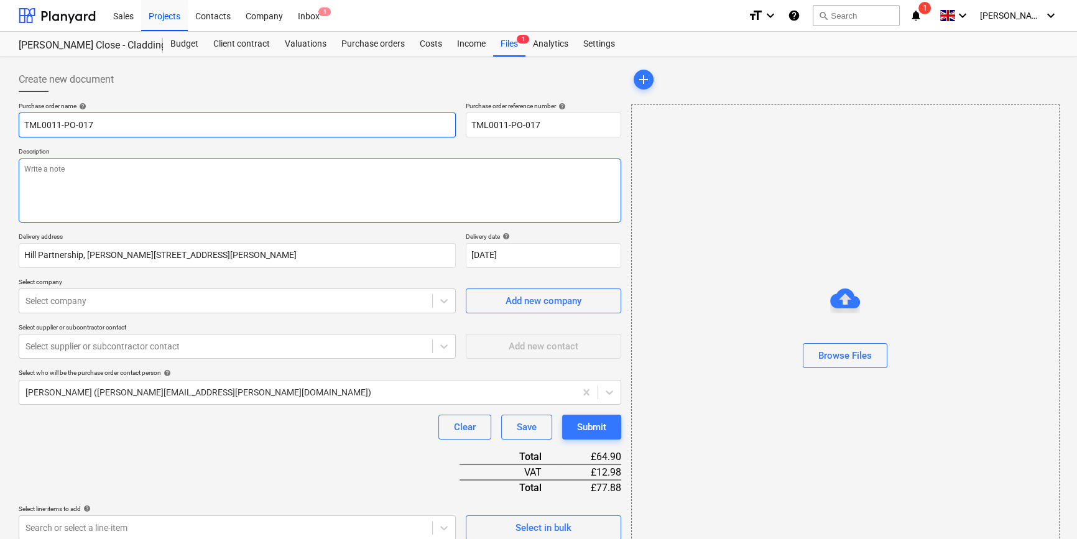
type input "TML0011-PO-017"
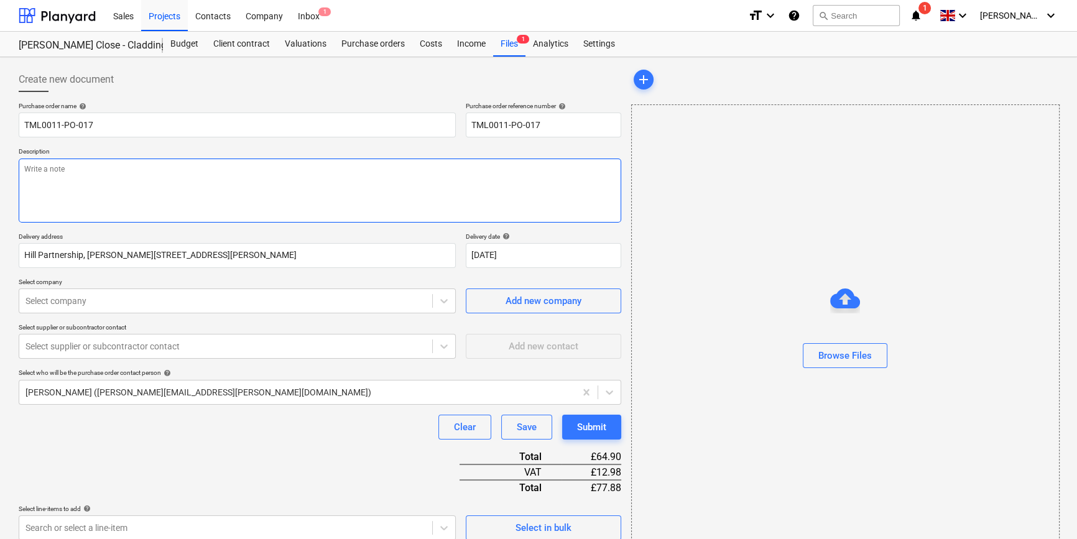
click at [43, 185] on textarea at bounding box center [320, 191] width 603 height 64
type textarea "x"
type textarea "S"
type textarea "x"
type textarea "Si"
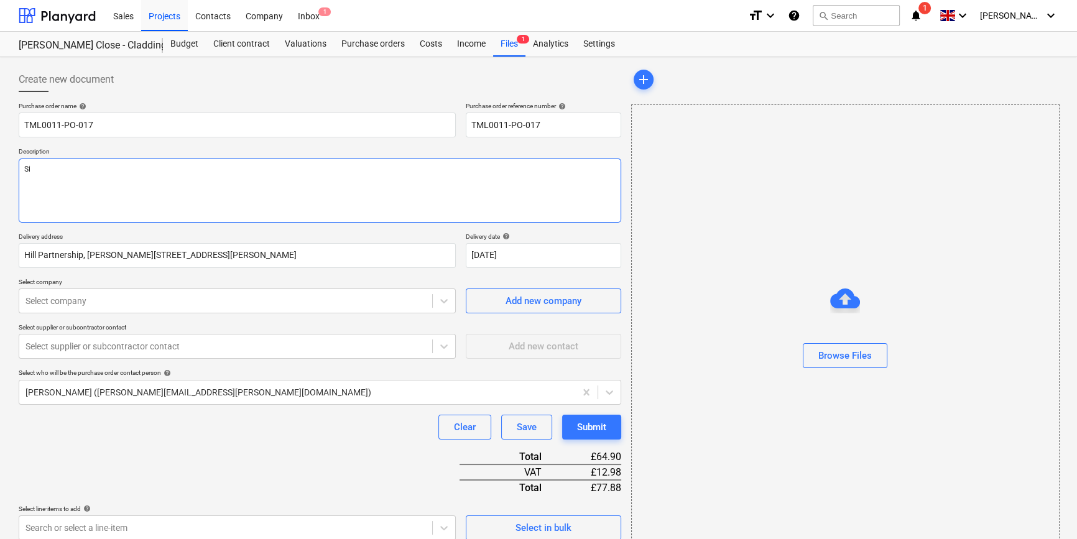
type textarea "x"
type textarea "Sit"
type textarea "x"
type textarea "Site"
type textarea "x"
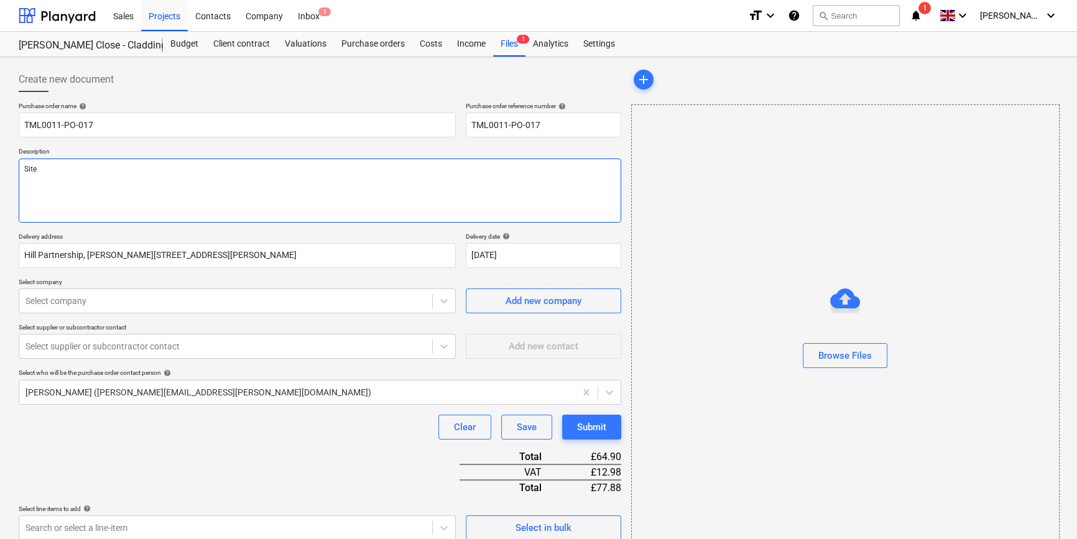
type textarea "Site"
type textarea "x"
type textarea "Site c"
type textarea "x"
type textarea "Site co"
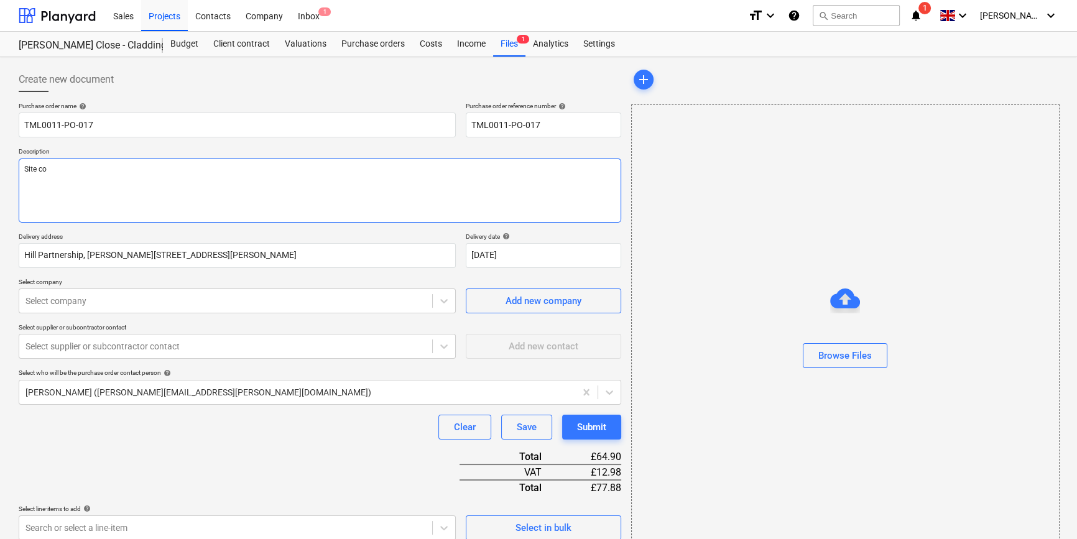
type textarea "x"
type textarea "Site con"
type textarea "x"
type textarea "Site cont"
type textarea "x"
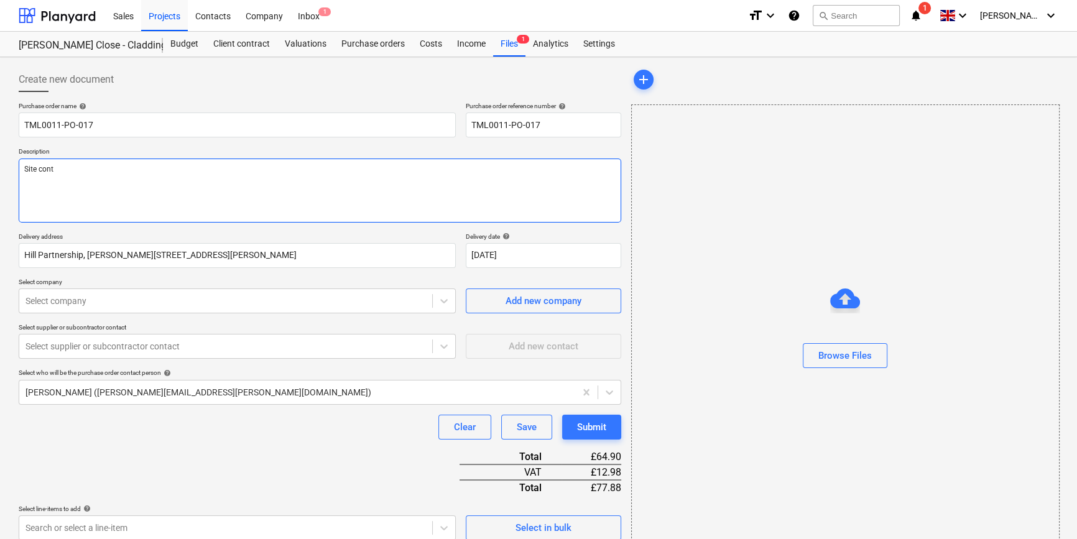
type textarea "Site conta"
type textarea "x"
type textarea "Site contac"
type textarea "x"
type textarea "Site contact"
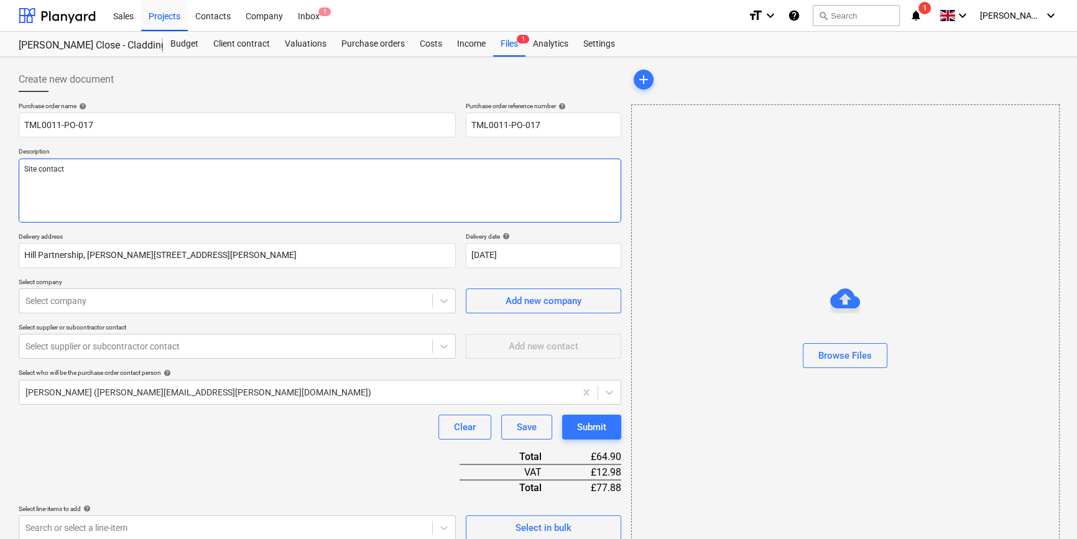
type textarea "x"
type textarea "Site contact"
type textarea "x"
type textarea "Site contact C"
type textarea "x"
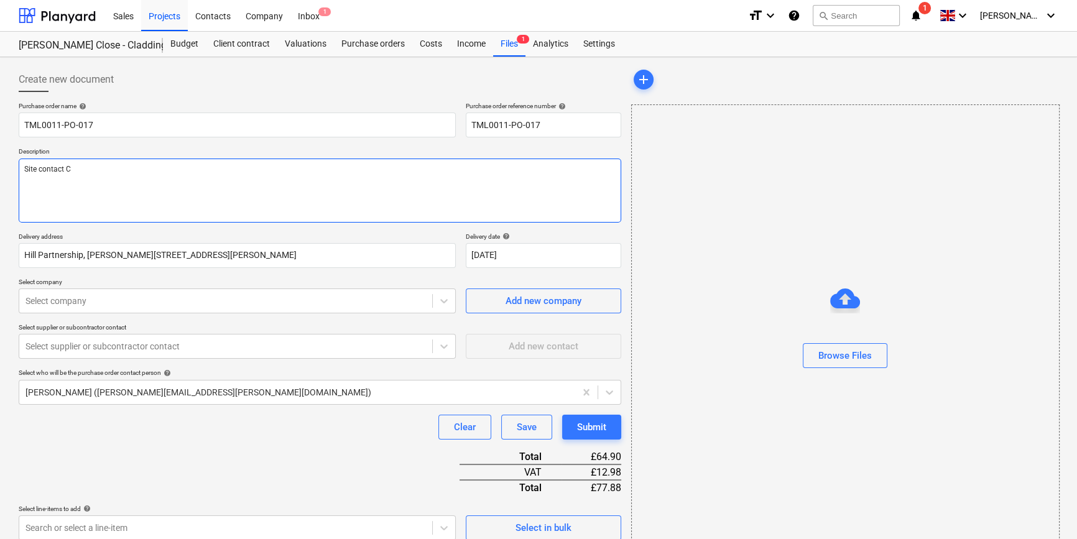
type textarea "Site contact Co"
type textarea "x"
type textarea "Site contact Cos"
type textarea "x"
type textarea "Site contact Cost"
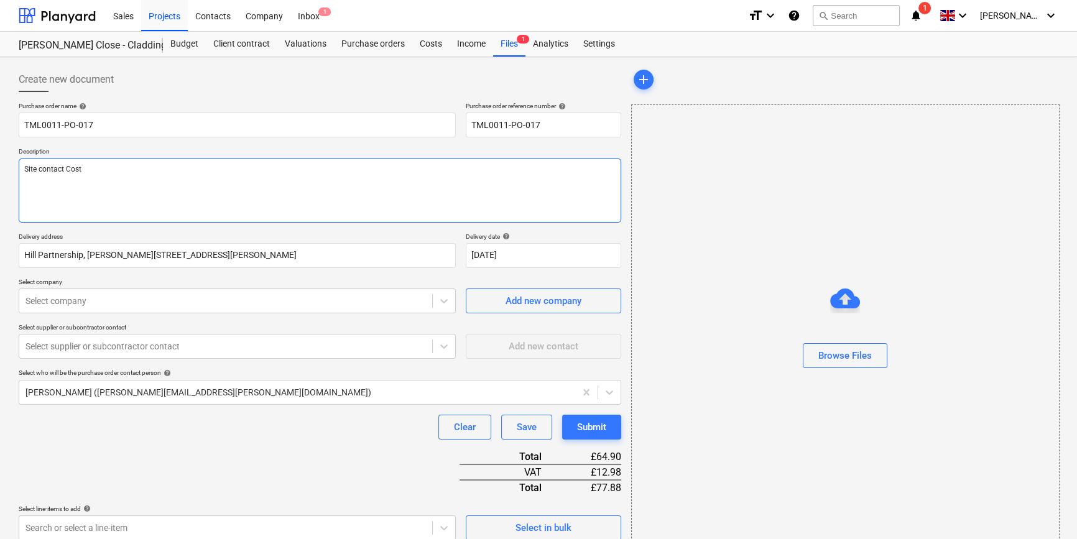
type textarea "x"
type textarea "Site contact [PERSON_NAME]"
type textarea "x"
type textarea "Site contact [PERSON_NAME]"
type textarea "x"
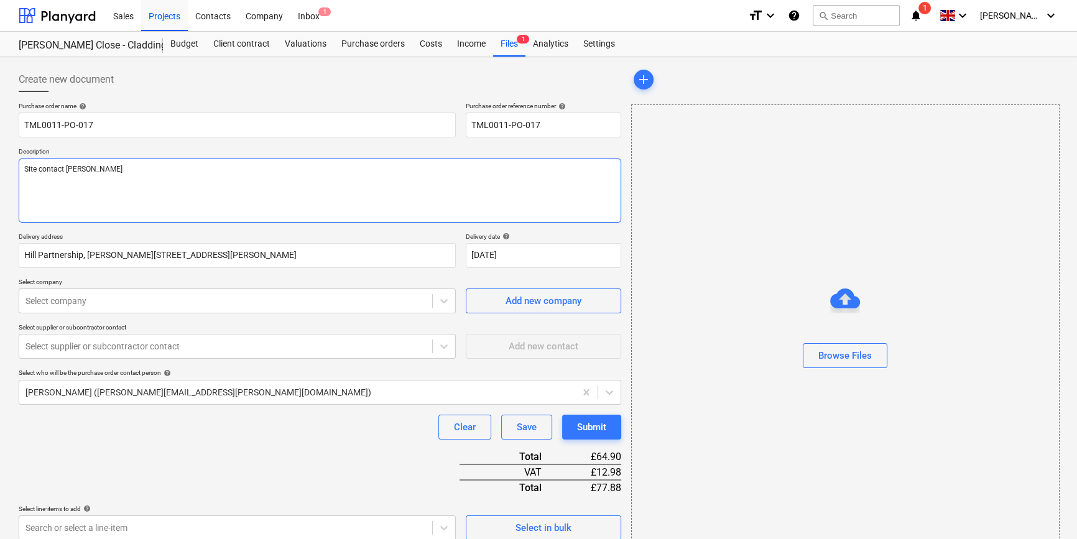
type textarea "Site contact Costa 0"
type textarea "x"
type textarea "Site contact Costa 07"
type textarea "x"
type textarea "Site contact Costa 078"
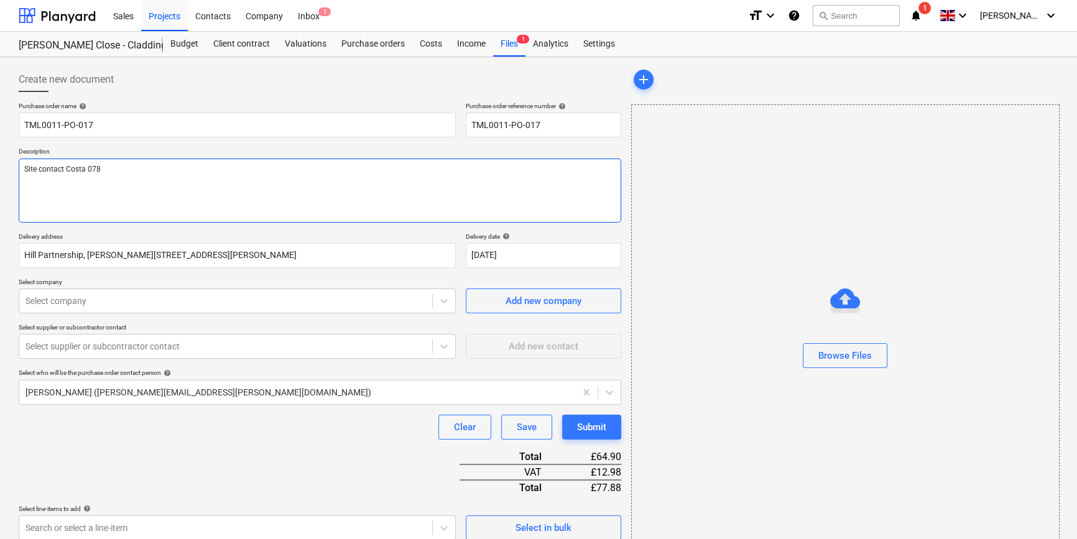
type textarea "x"
type textarea "Site contact Costa 0786"
type textarea "x"
type textarea "Site contact Costa 07869"
type textarea "x"
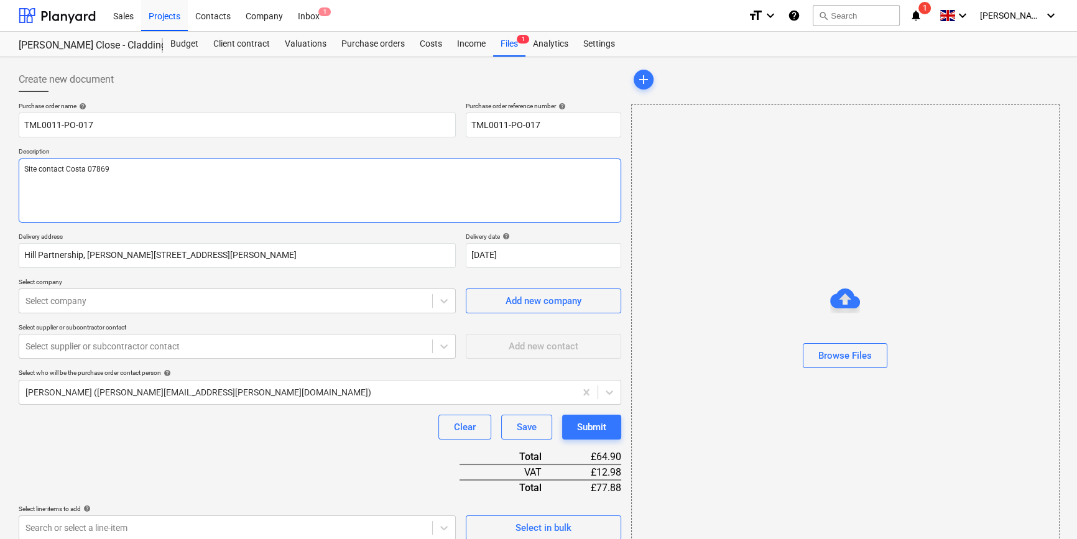
type textarea "Site contact Costa 07869"
type textarea "x"
type textarea "Site contact Costa 07869 7"
type textarea "x"
type textarea "Site contact Costa [PHONE_NUMBER]"
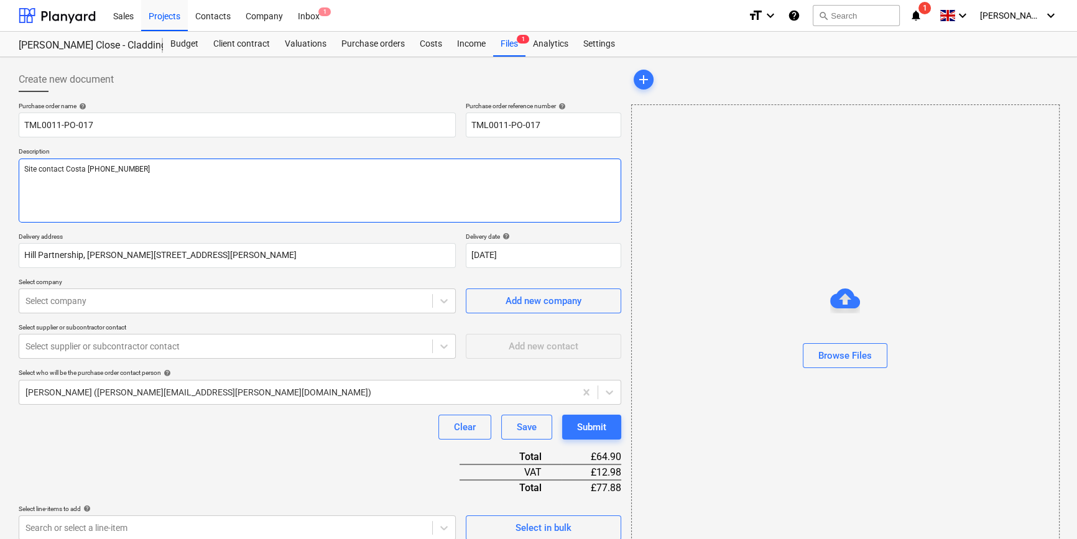
type textarea "x"
type textarea "Site contact Costa [PHONE_NUMBER]"
type textarea "x"
type textarea "Site contact Costa [PHONE_NUMBER]"
type textarea "x"
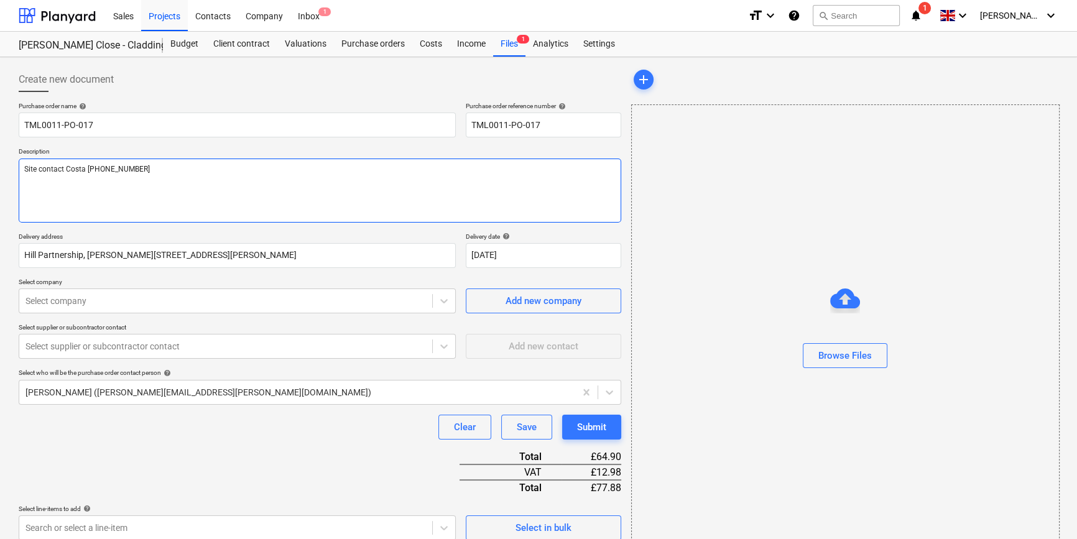
type textarea "Site contact Costa [PHONE_NUMBER]"
type textarea "x"
type textarea "Site contact Costa [PHONE_NUMBER]"
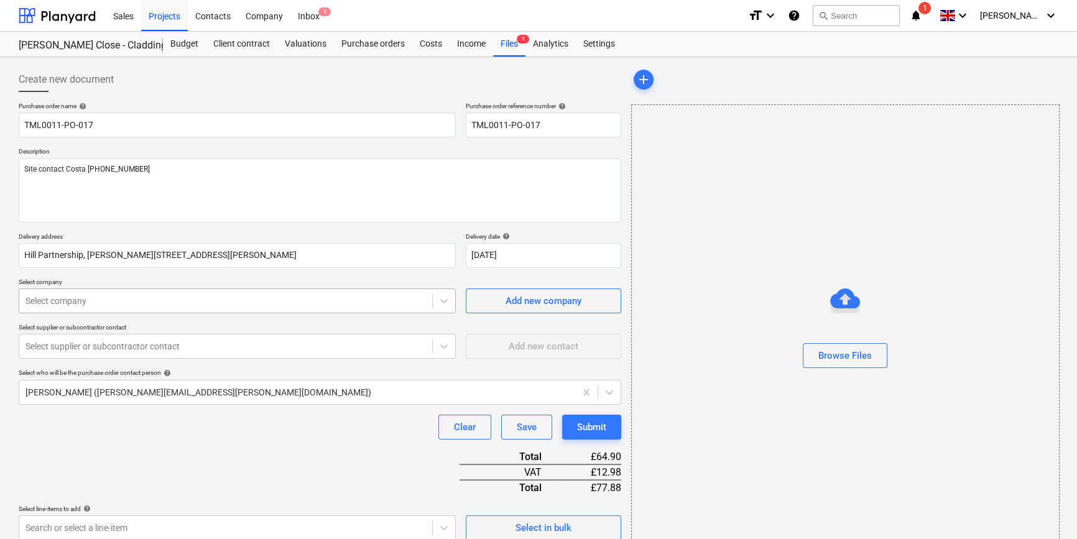
type textarea "x"
click at [51, 306] on div at bounding box center [226, 301] width 401 height 12
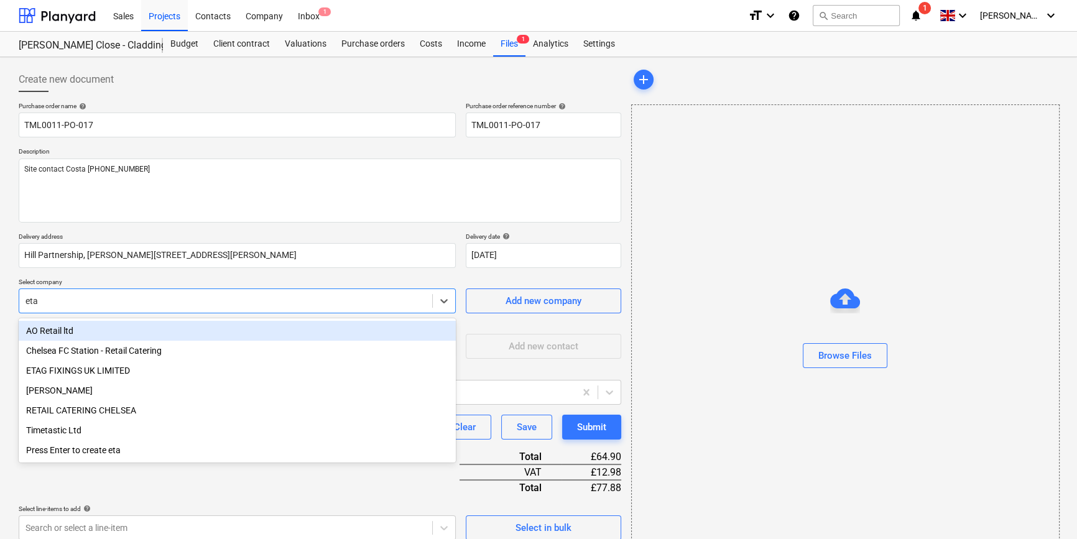
type input "etag"
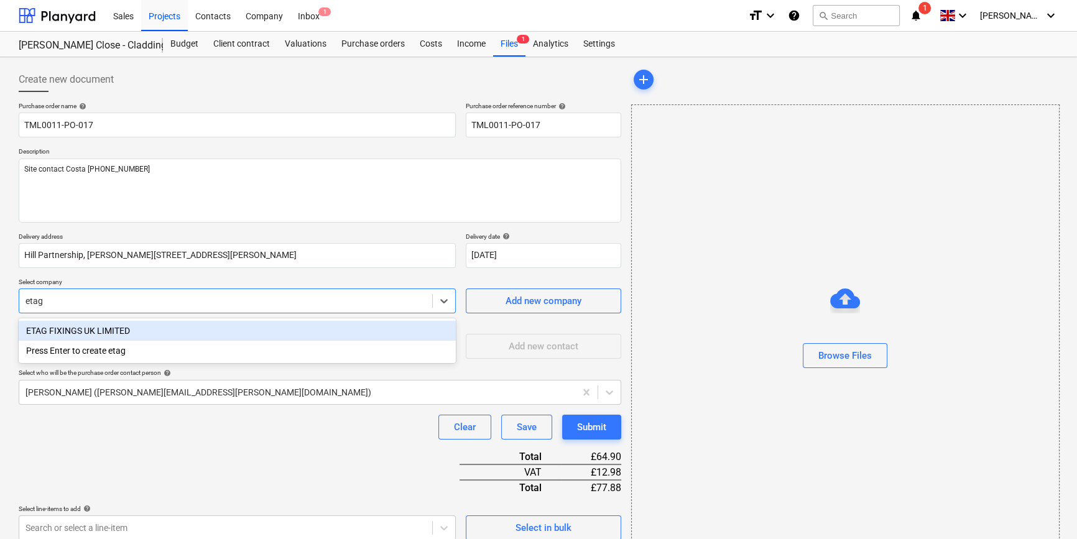
click at [118, 332] on div "ETAG FIXINGS UK LIMITED" at bounding box center [237, 331] width 437 height 20
type textarea "x"
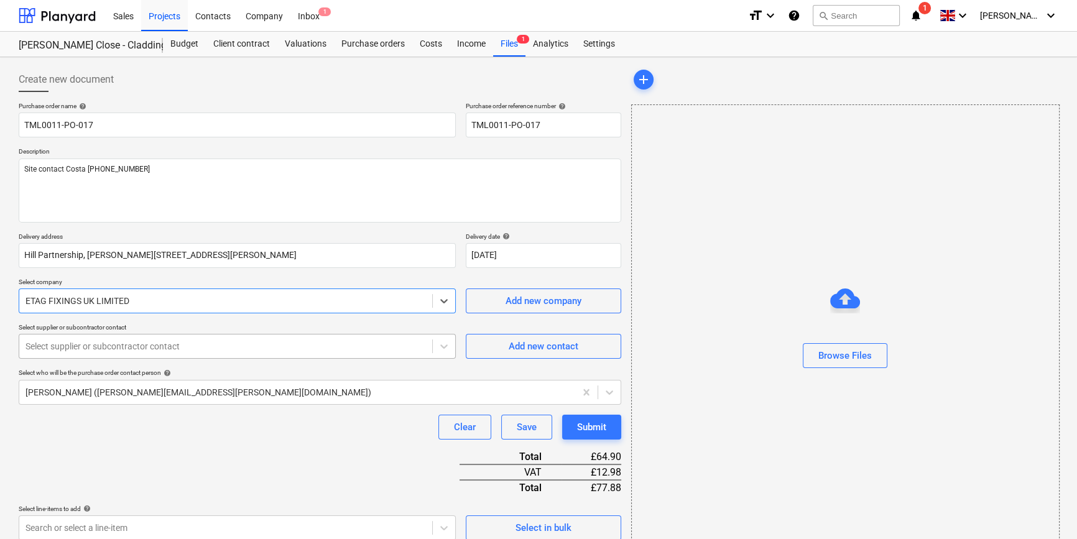
click at [115, 348] on div at bounding box center [226, 346] width 401 height 12
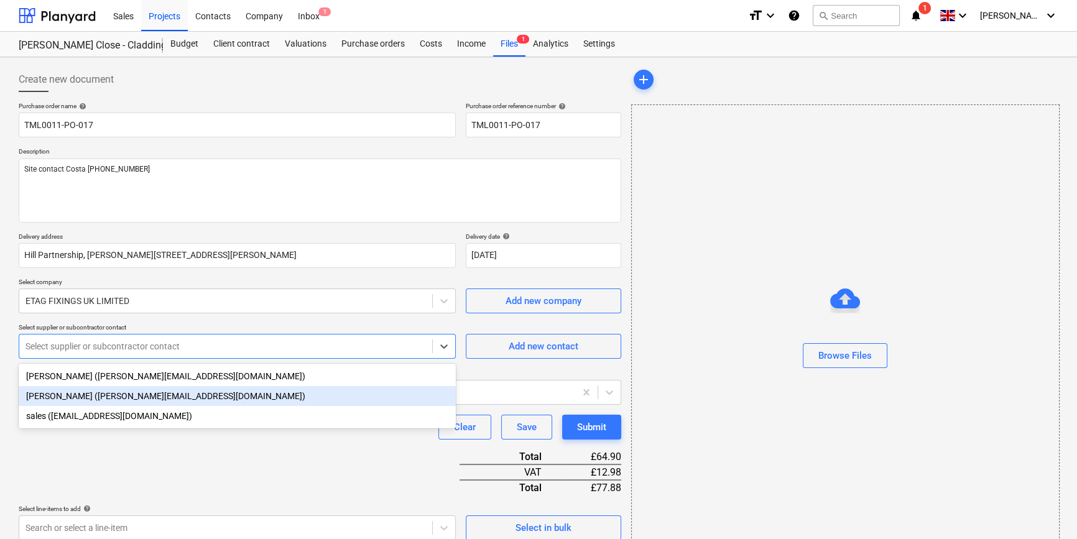
click at [101, 398] on div "[PERSON_NAME] ([PERSON_NAME][EMAIL_ADDRESS][DOMAIN_NAME])" at bounding box center [237, 396] width 437 height 20
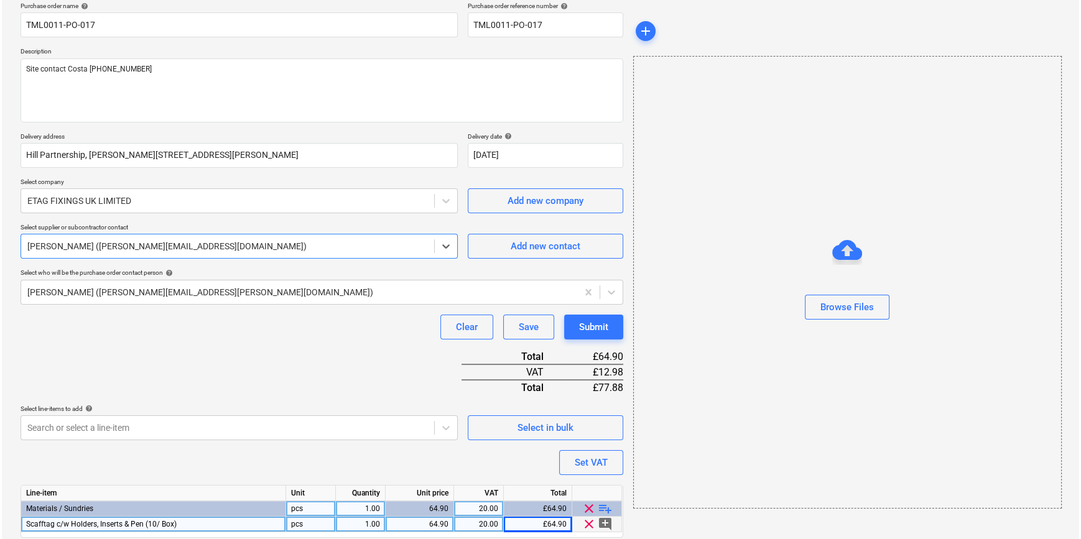
scroll to position [143, 0]
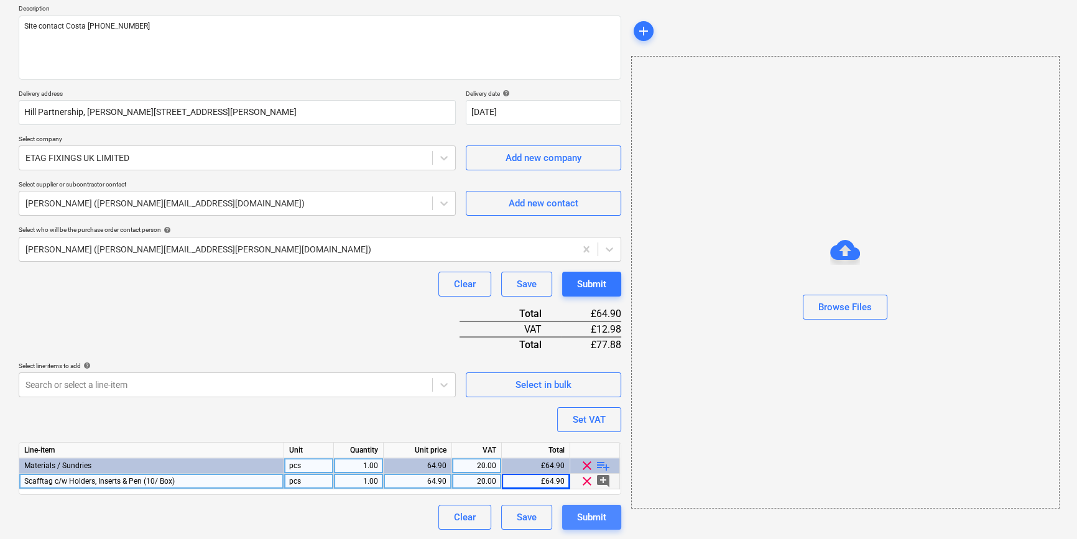
click at [598, 522] on div "Submit" at bounding box center [591, 517] width 29 height 16
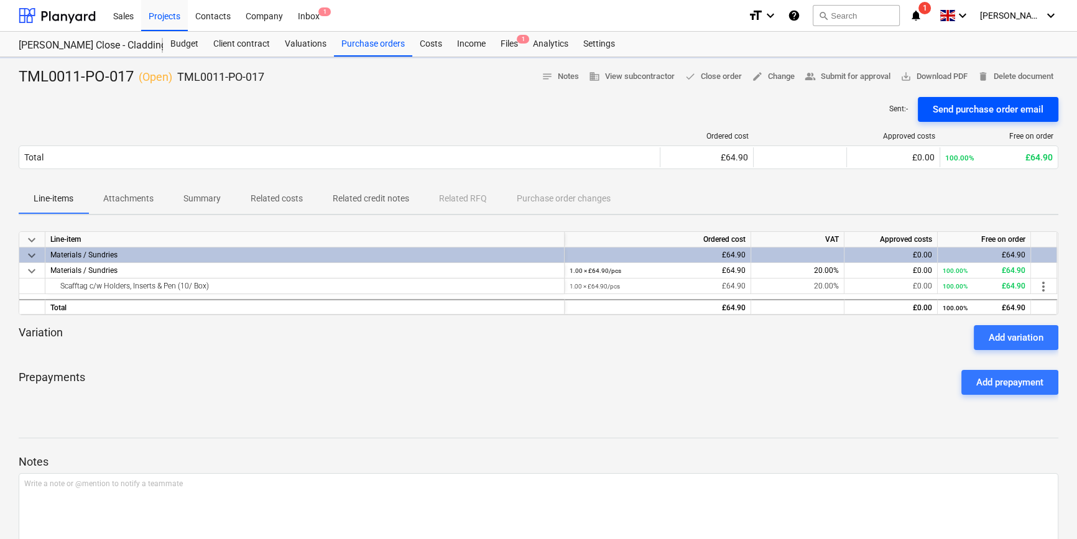
click at [862, 109] on div "Send purchase order email" at bounding box center [988, 109] width 111 height 16
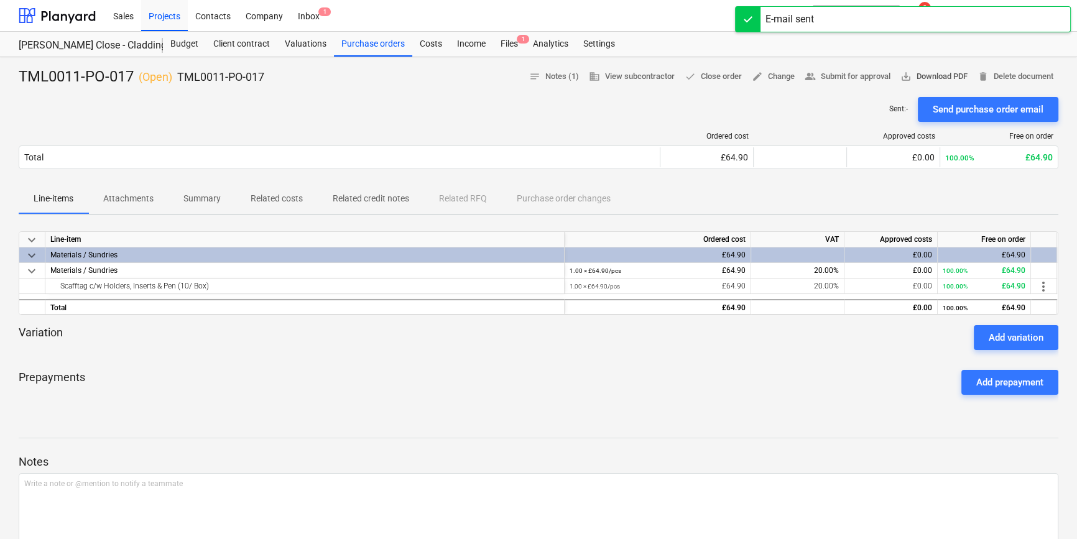
click at [862, 77] on span "save_alt Download PDF" at bounding box center [934, 77] width 67 height 14
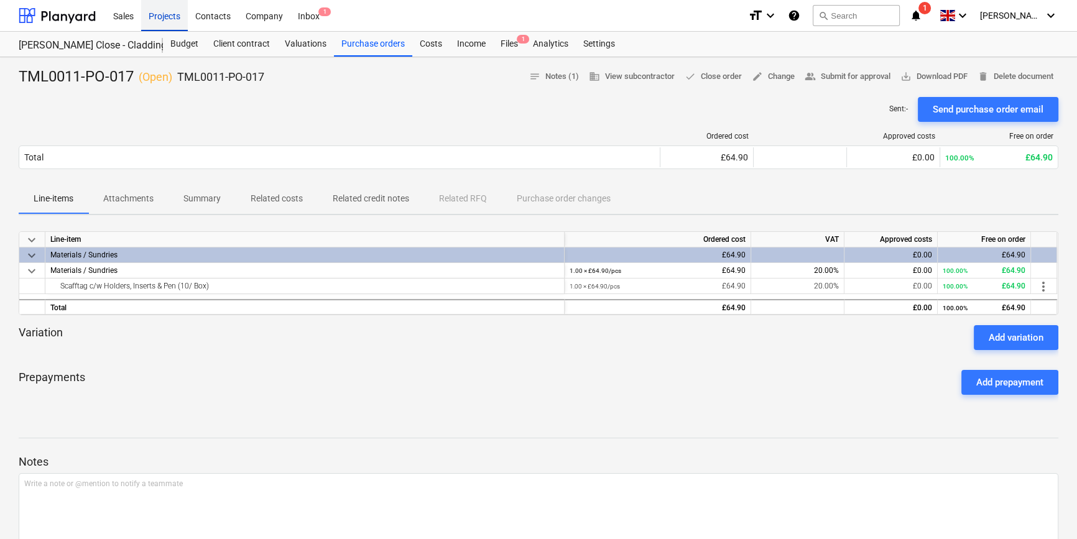
click at [162, 14] on div "Projects" at bounding box center [164, 15] width 47 height 32
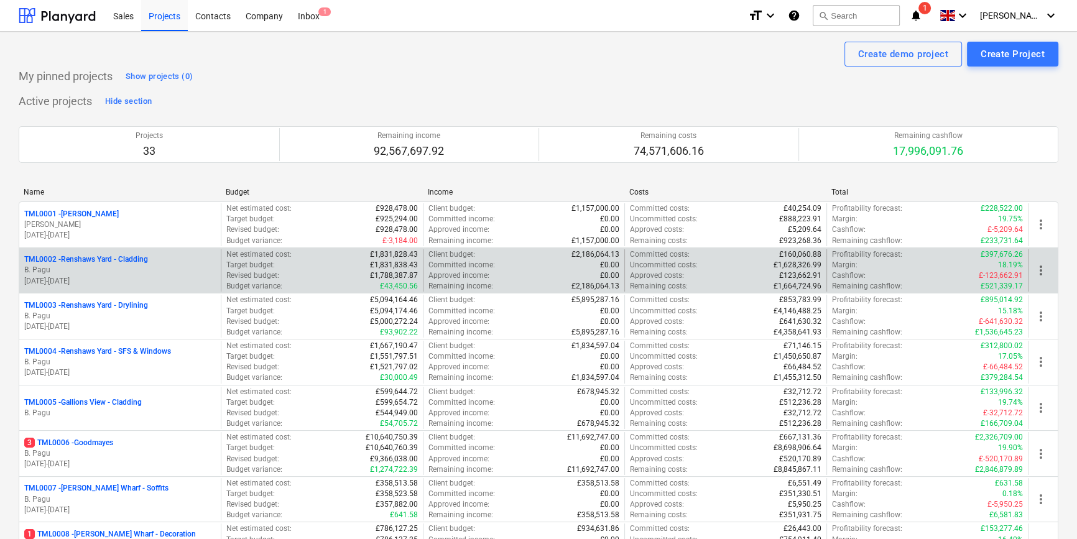
click at [177, 268] on p "B. Pagu" at bounding box center [120, 270] width 192 height 11
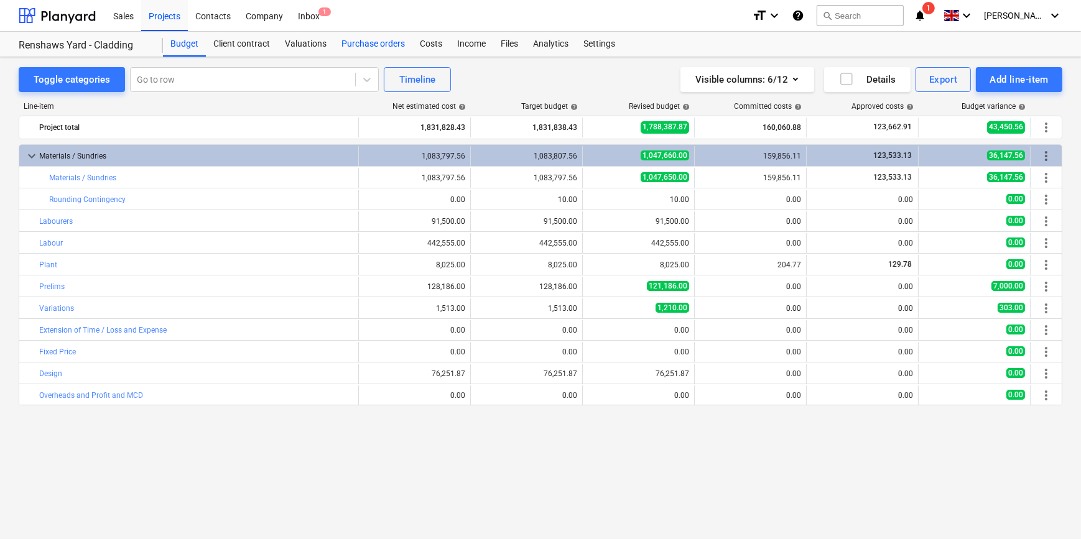
click at [362, 40] on div "Purchase orders" at bounding box center [373, 44] width 78 height 25
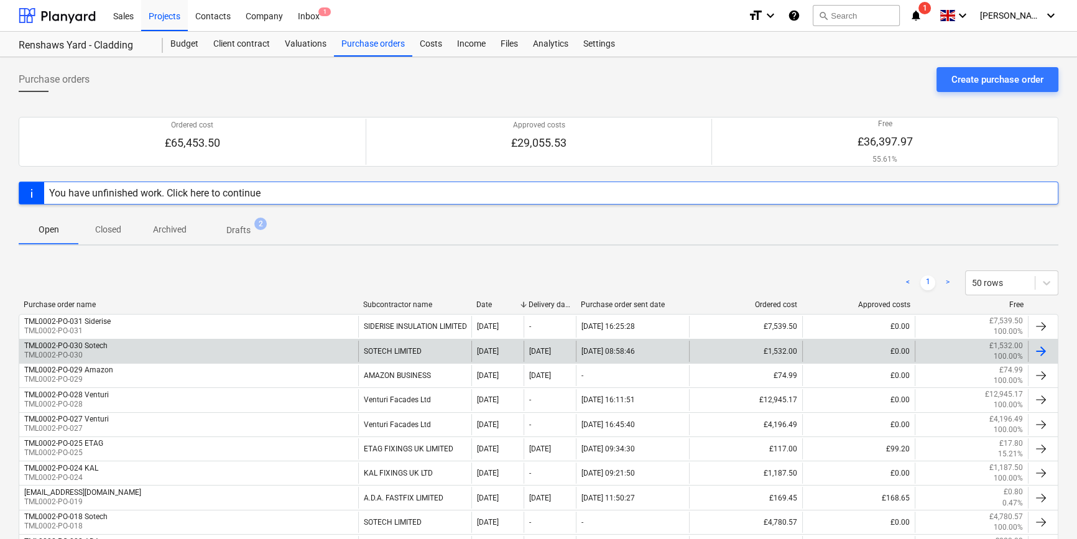
click at [862, 350] on div at bounding box center [1041, 351] width 15 height 15
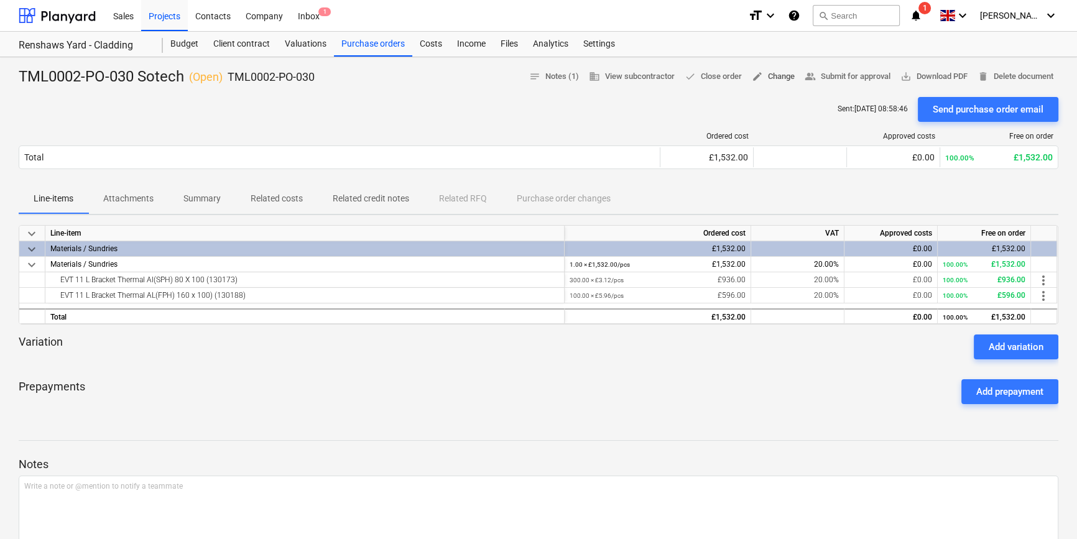
click at [771, 74] on span "edit Change" at bounding box center [773, 77] width 43 height 14
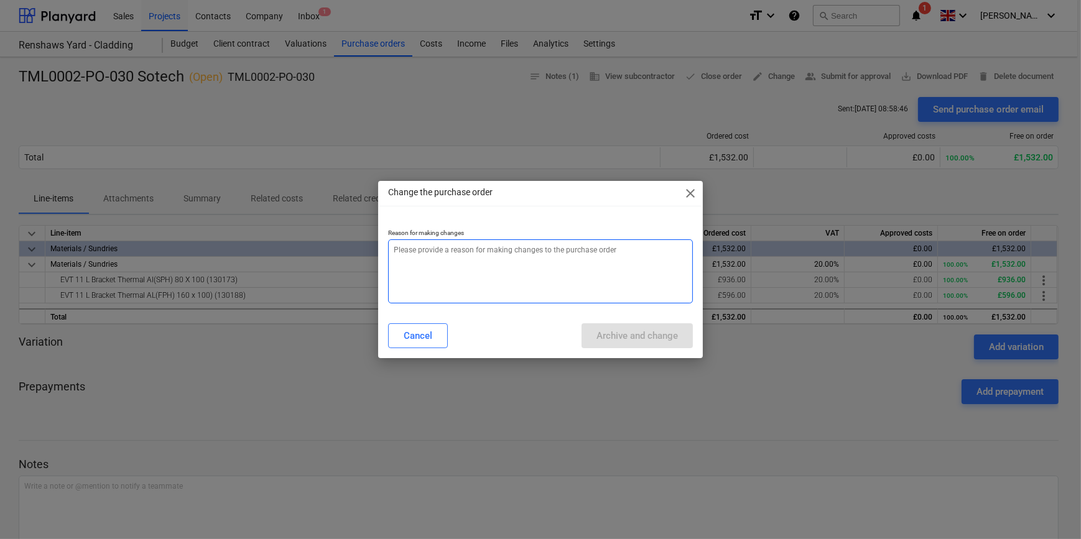
click at [407, 260] on textarea at bounding box center [540, 271] width 304 height 64
type textarea "x"
type textarea "Q"
type textarea "x"
type textarea "Qu"
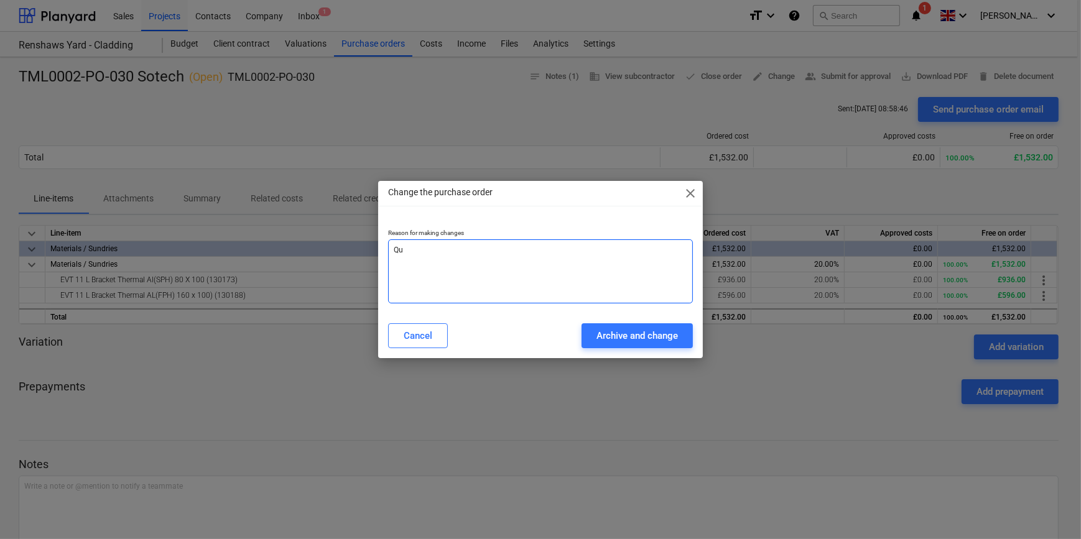
type textarea "x"
type textarea "Qua"
type textarea "x"
type textarea "Quan"
type textarea "x"
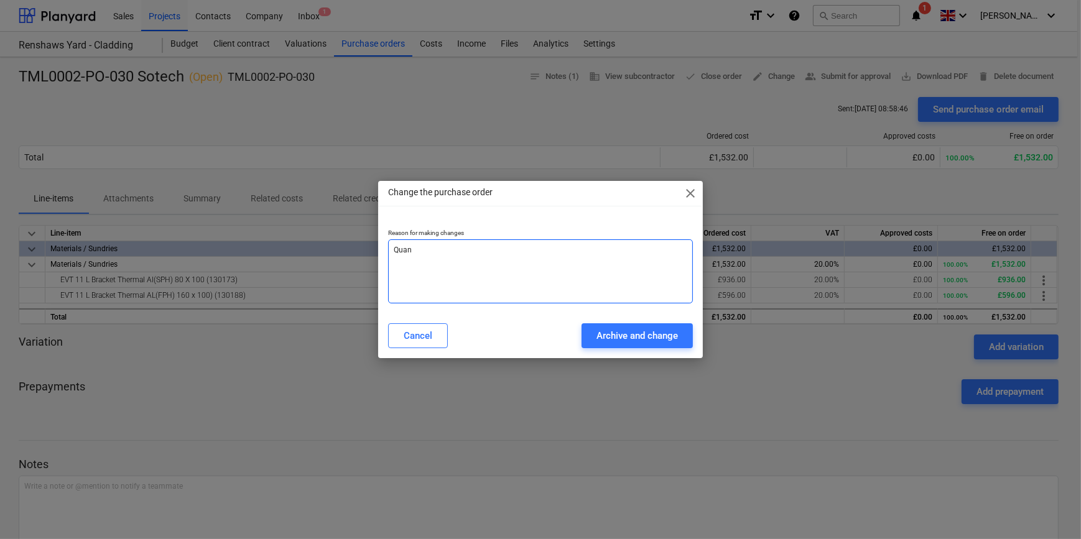
type textarea "Quant"
type textarea "x"
type textarea "Quants"
click at [671, 334] on div "Archive and change" at bounding box center [637, 336] width 81 height 16
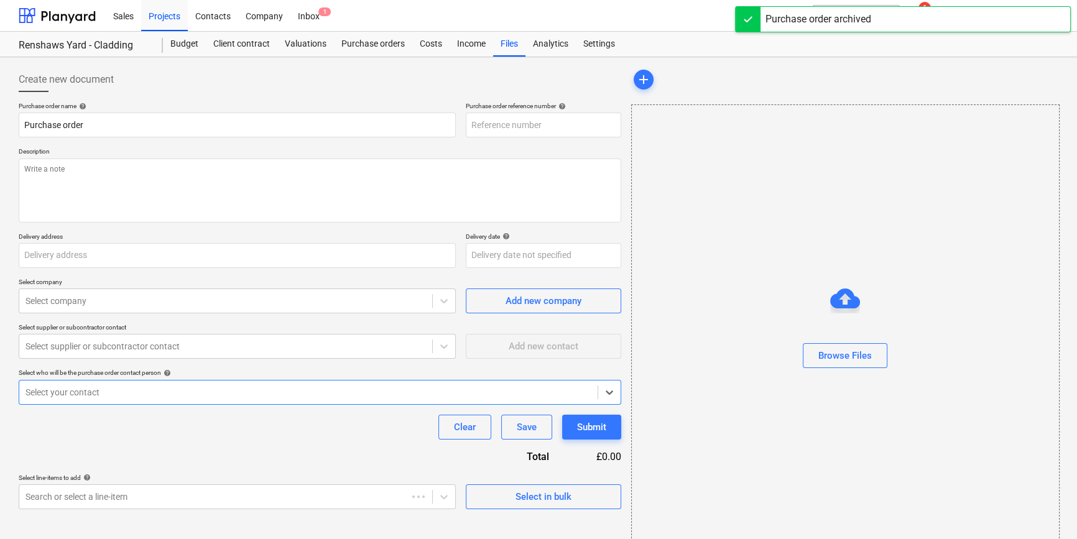
type textarea "x"
type input "TML0002-PO-030 Sotech"
type input "TML0002-PO-030"
type textarea "Site contact Pedzi [PHONE_NUMBER]"
type input "Dandara Living, [STREET_ADDRESS][PERSON_NAME]"
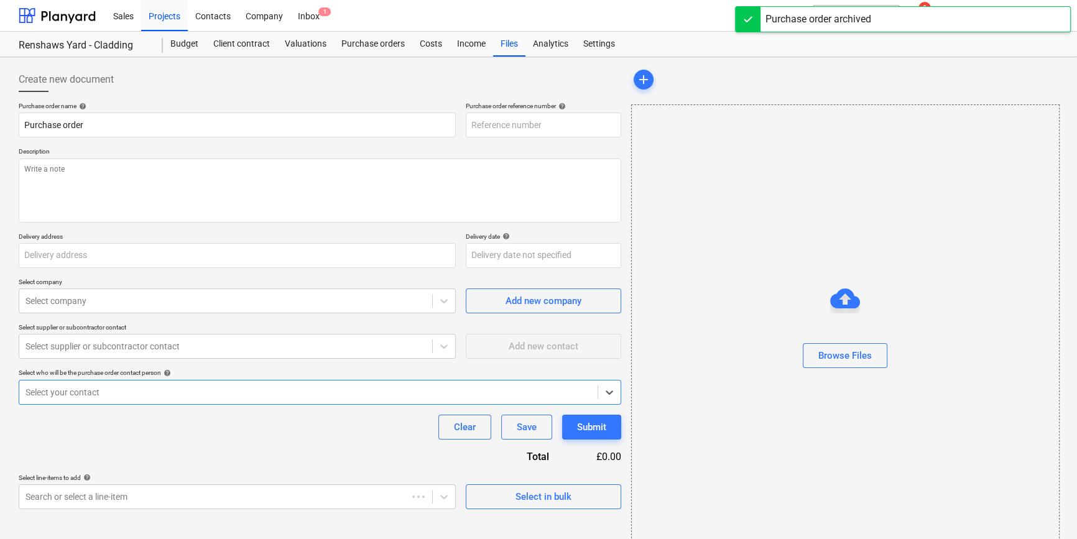
type input "[DATE]"
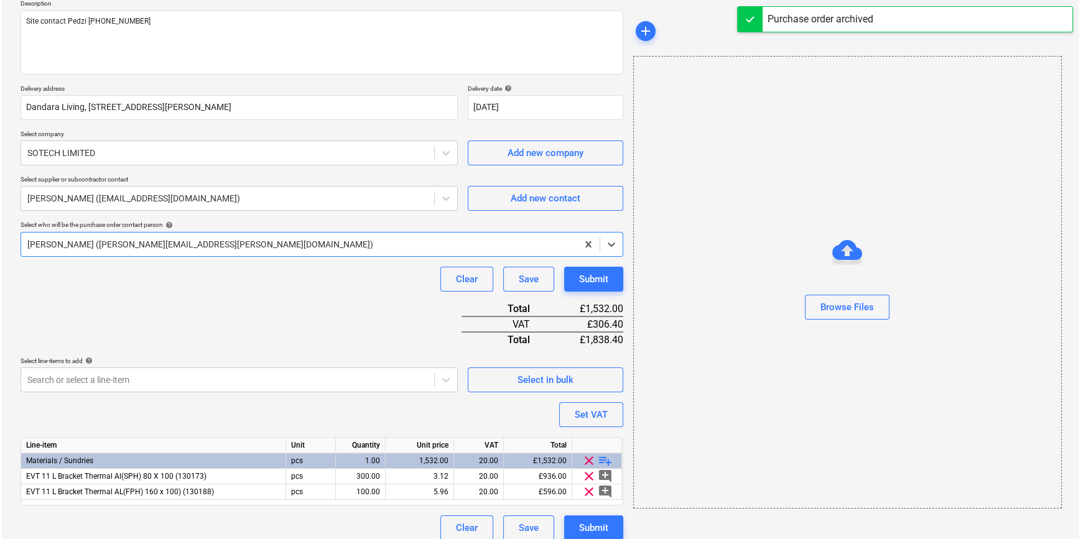
scroll to position [159, 0]
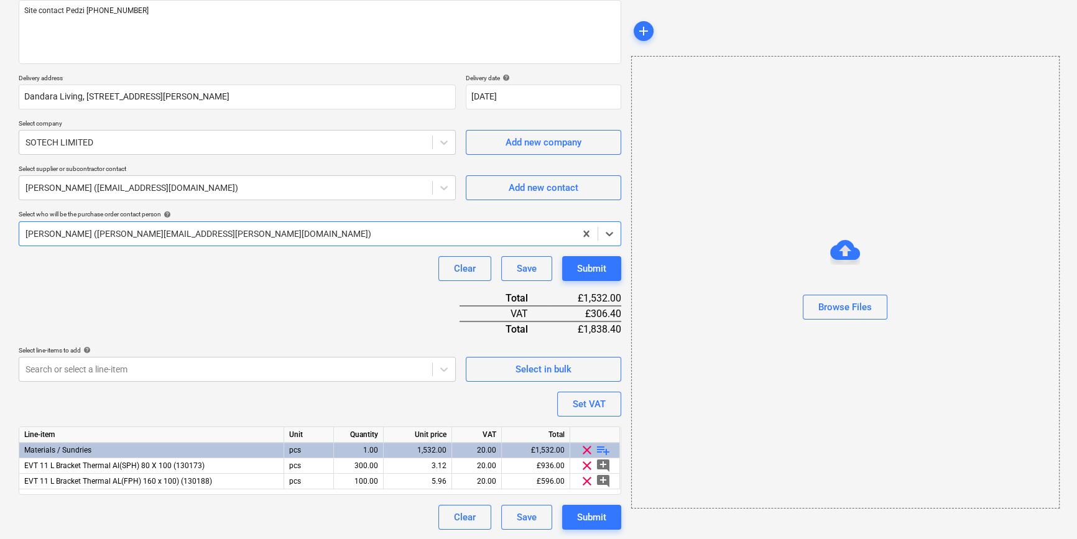
type textarea "x"
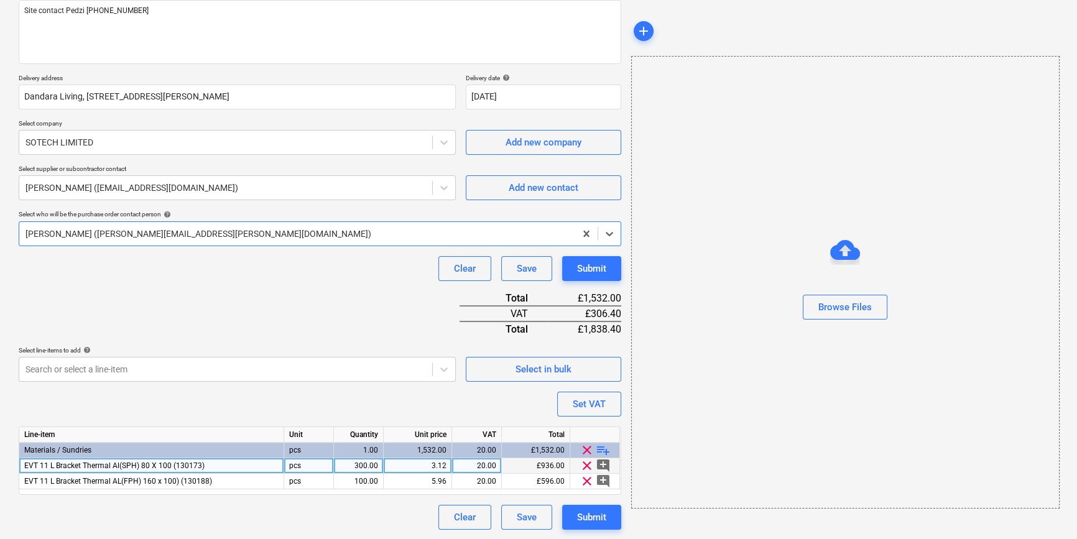
click at [363, 465] on div "300.00" at bounding box center [358, 466] width 39 height 16
type input "384"
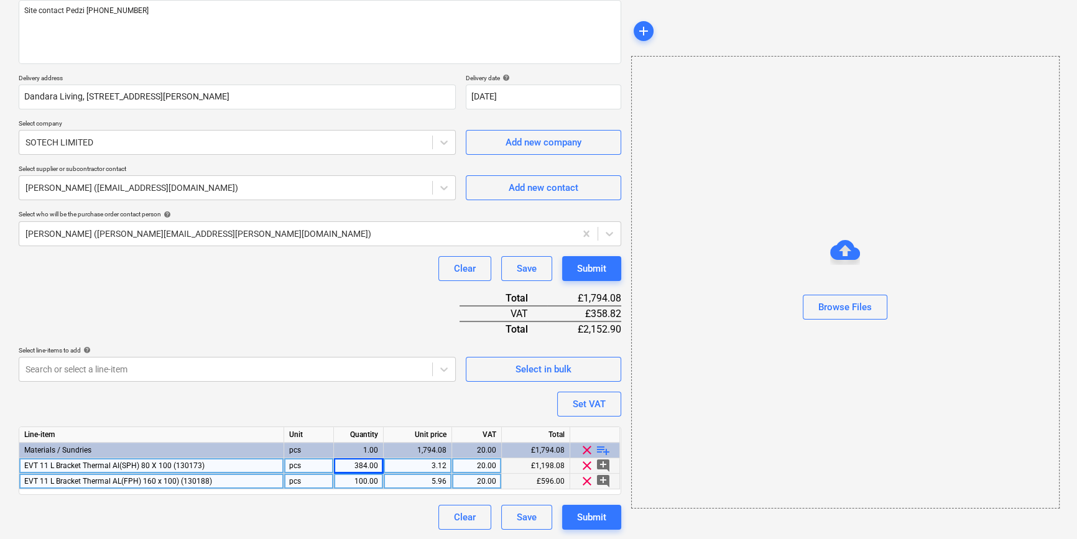
click at [366, 481] on div "100.00" at bounding box center [358, 482] width 39 height 16
type textarea "x"
type input "160"
click at [592, 514] on div "Submit" at bounding box center [591, 517] width 29 height 16
type textarea "x"
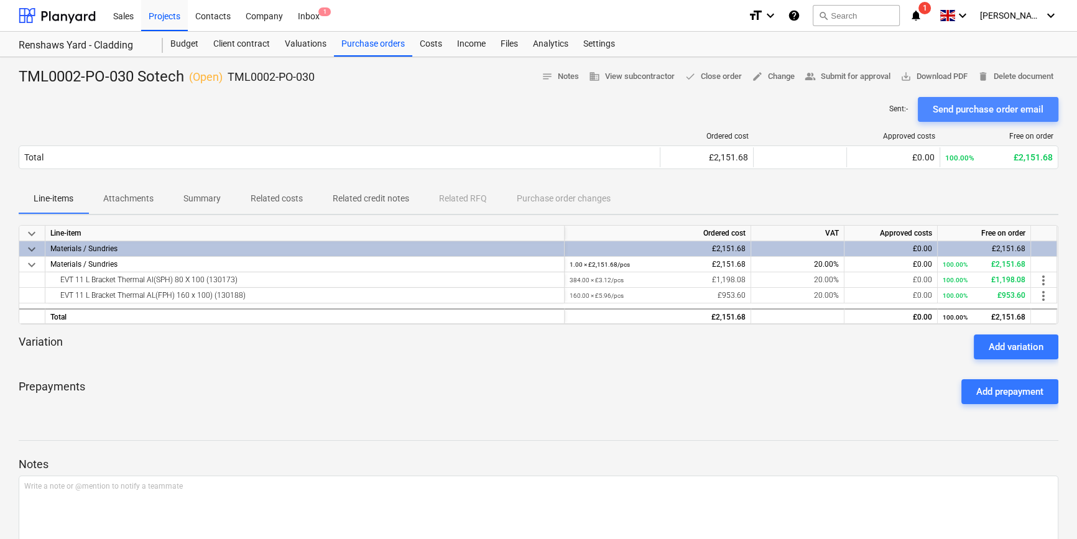
click at [862, 105] on div "Send purchase order email" at bounding box center [988, 109] width 111 height 16
